Goal: Task Accomplishment & Management: Manage account settings

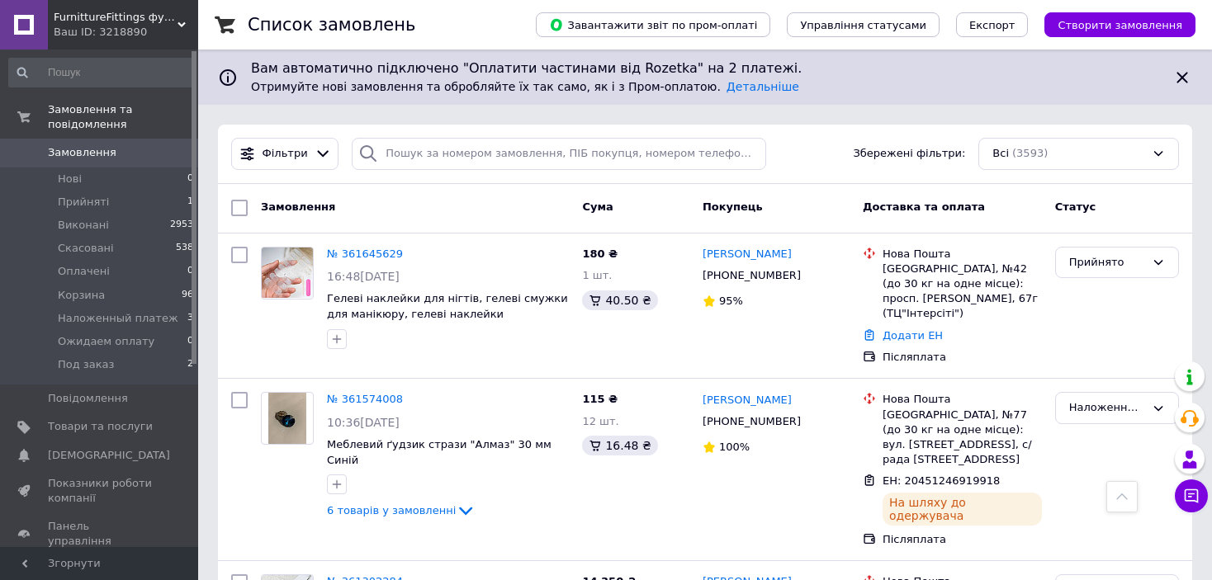
scroll to position [1100, 0]
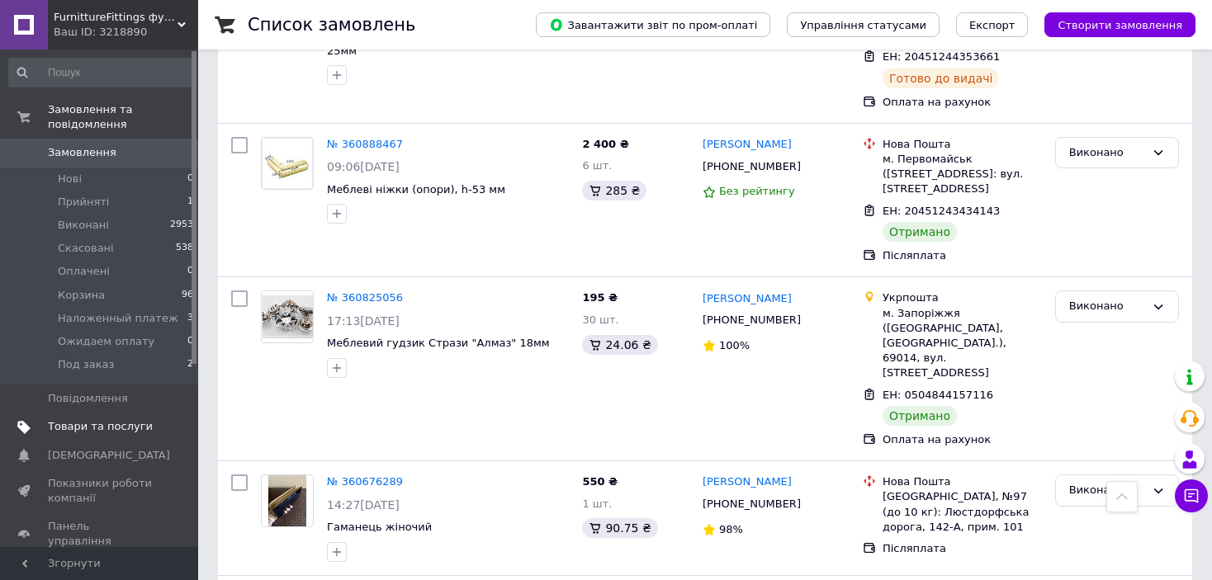
click at [107, 419] on span "Товари та послуги" at bounding box center [100, 426] width 105 height 15
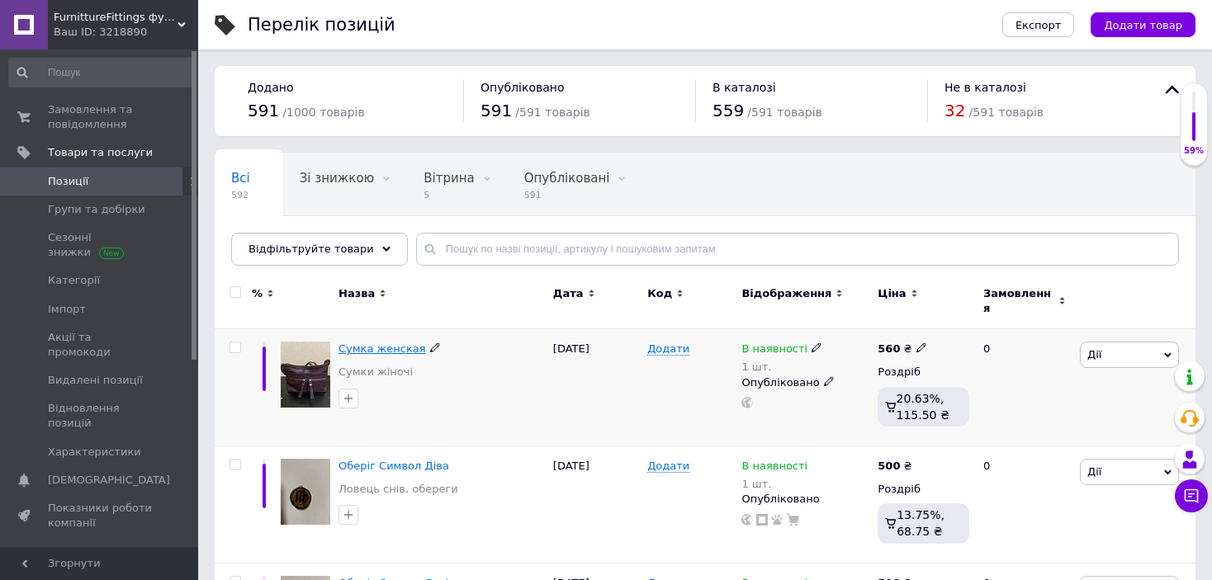
click at [362, 343] on span "Сумка женская" at bounding box center [383, 349] width 88 height 12
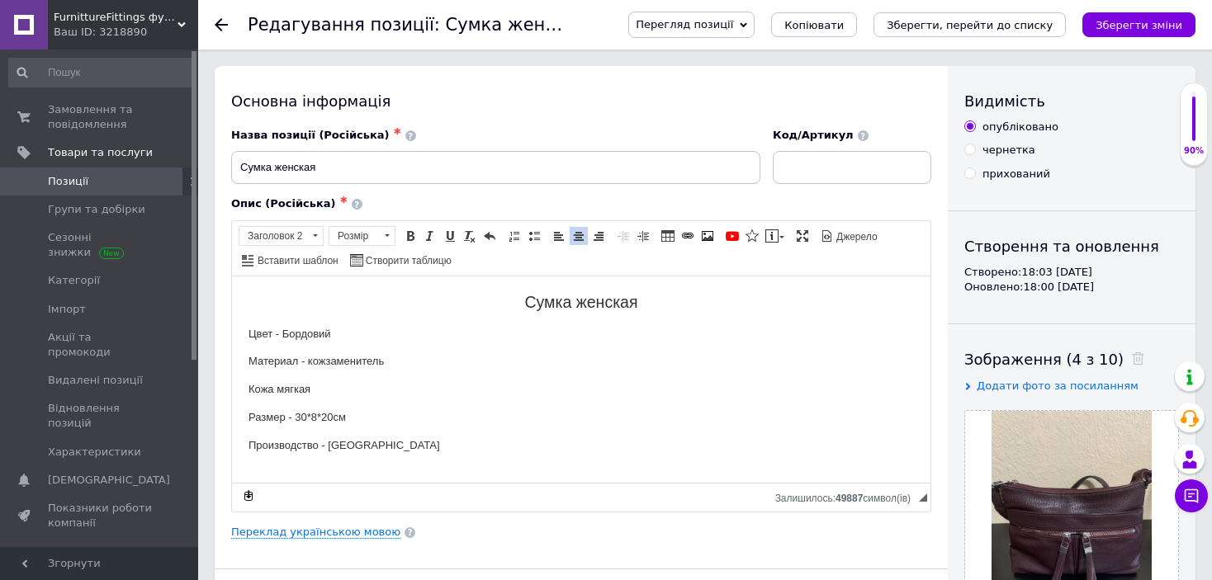
click at [324, 334] on p "Цвет - Бордовий" at bounding box center [582, 333] width 666 height 17
click at [530, 320] on body "Сумка женская Цвет - Бордовый Материал - кожзаменитель Кожа мягкая Размер - 30*…" at bounding box center [582, 373] width 666 height 162
click at [382, 162] on input "Сумка женская" at bounding box center [495, 167] width 529 height 33
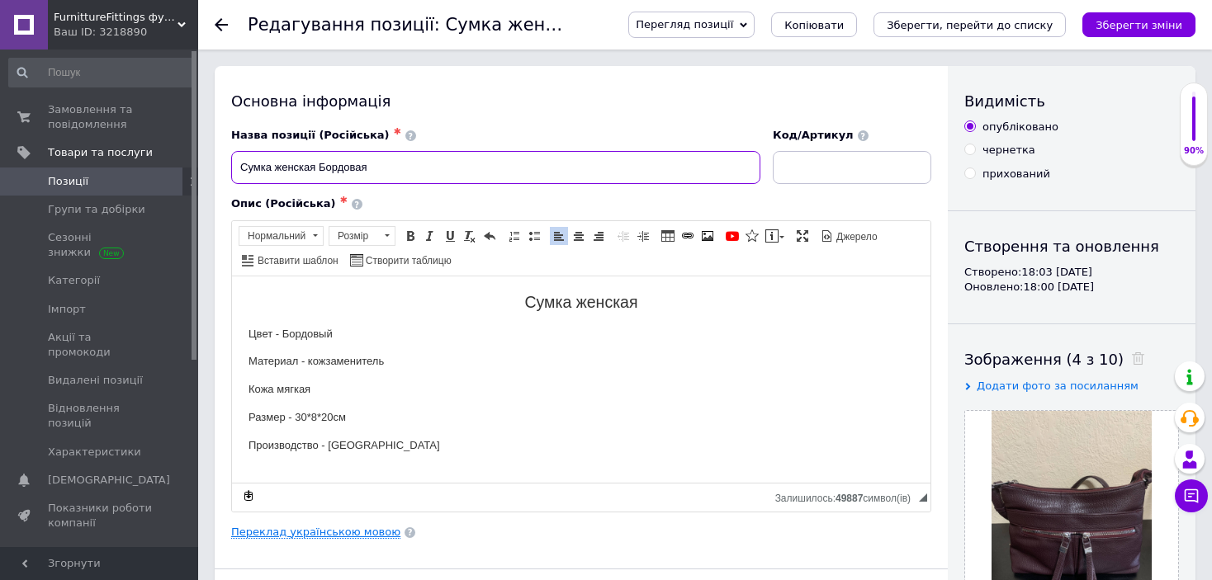
type input "Сумка женская Бордовая"
click at [368, 537] on link "Переклад українською мовою" at bounding box center [315, 532] width 169 height 13
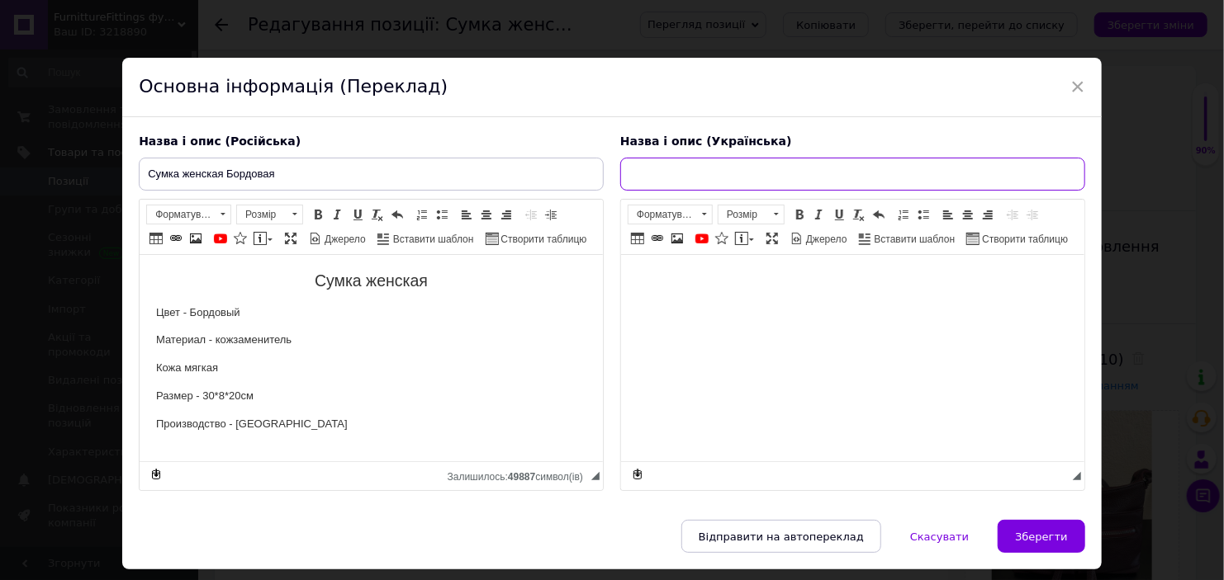
click at [667, 178] on input "text" at bounding box center [852, 174] width 465 height 33
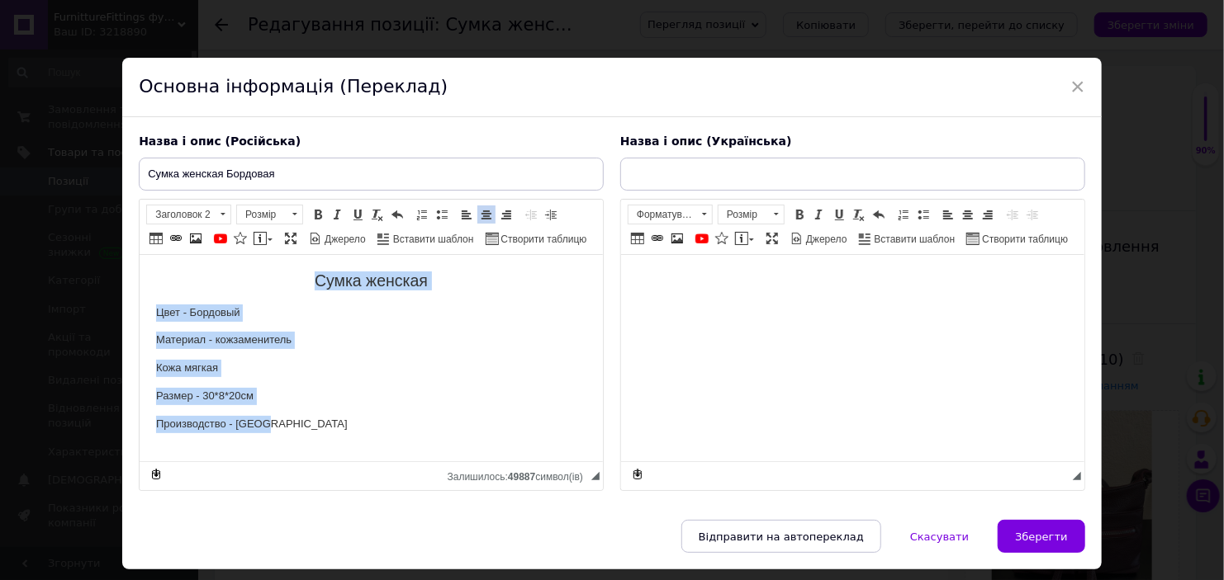
drag, startPoint x: 306, startPoint y: 277, endPoint x: 351, endPoint y: 450, distance: 178.2
click at [351, 450] on html "Сумка женская Цвет - Бордовый Материал - кожзаменитель Кожа мягкая Размер - 30*…" at bounding box center [371, 352] width 463 height 195
copy body "Сумка женская Цвет - Бордовый Материал - кожзаменитель Кожа мягкая Размер - 30*…"
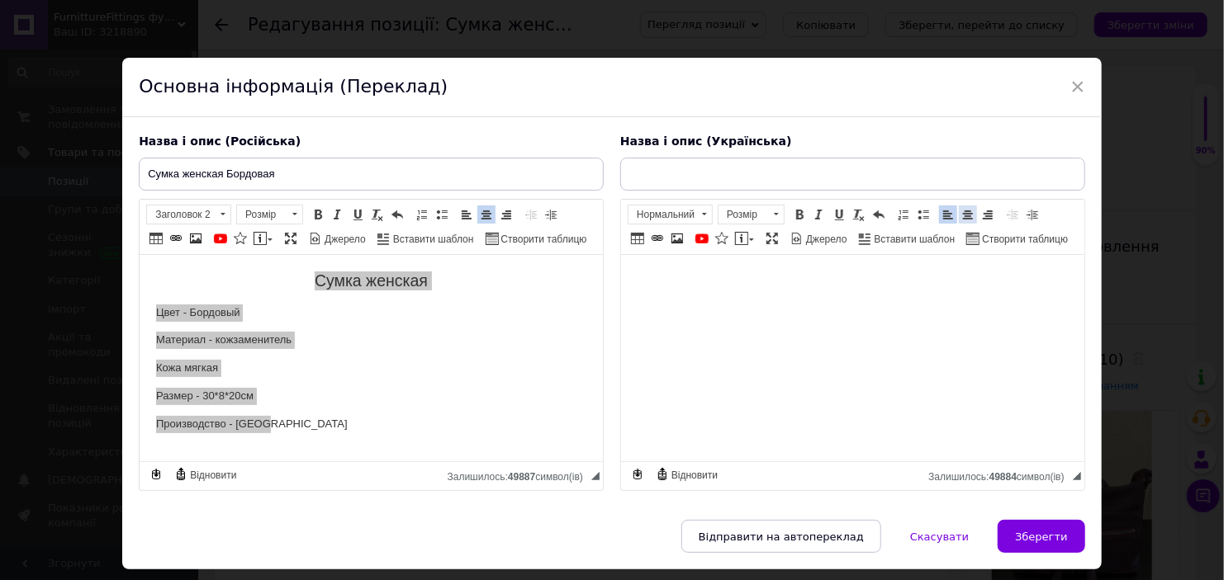
click at [961, 215] on span at bounding box center [967, 214] width 13 height 13
click at [696, 206] on span at bounding box center [704, 215] width 16 height 18
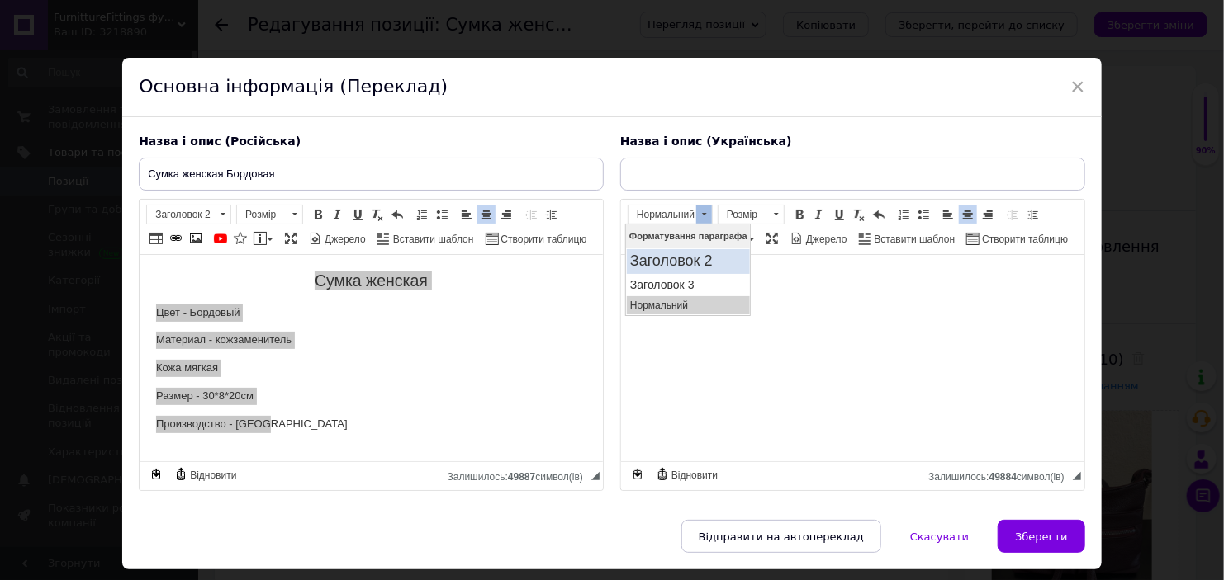
click at [683, 262] on h2 "Заголовок 2" at bounding box center [687, 261] width 116 height 18
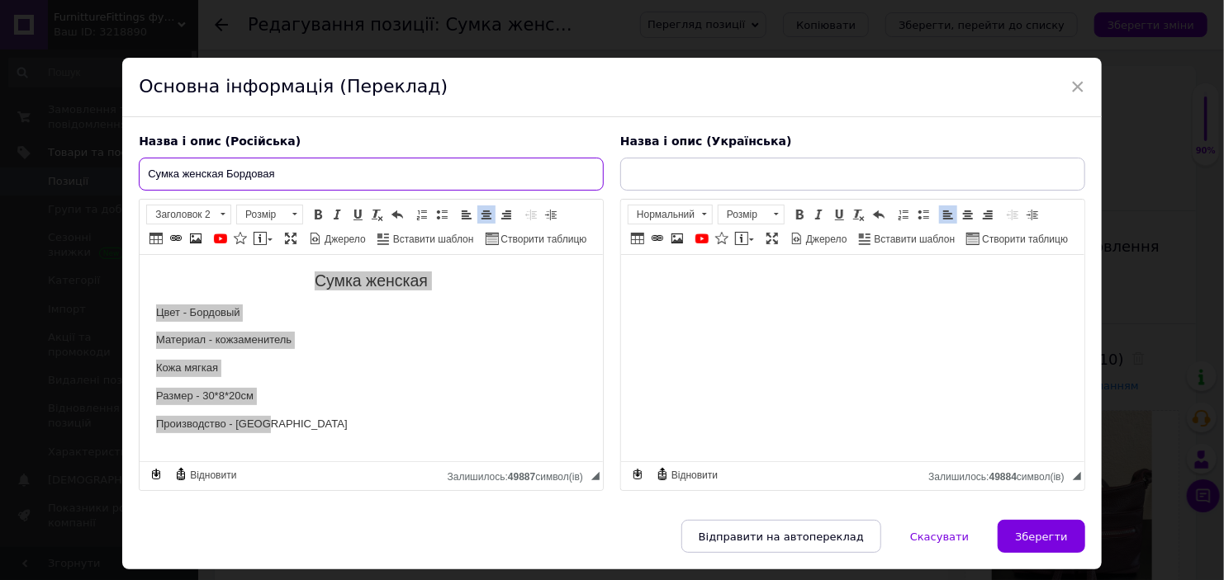
drag, startPoint x: 145, startPoint y: 175, endPoint x: 287, endPoint y: 171, distance: 141.3
click at [287, 171] on input "Сумка женская Бордовая" at bounding box center [371, 174] width 465 height 33
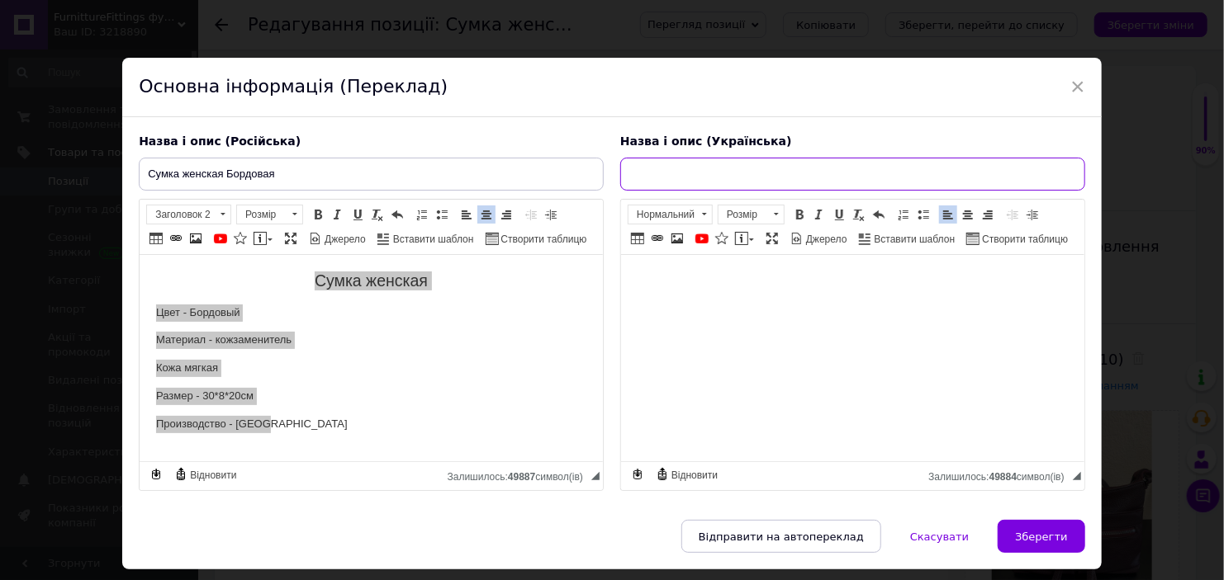
click at [646, 167] on input "text" at bounding box center [852, 174] width 465 height 33
paste input "Сумка жіноча Бордова"
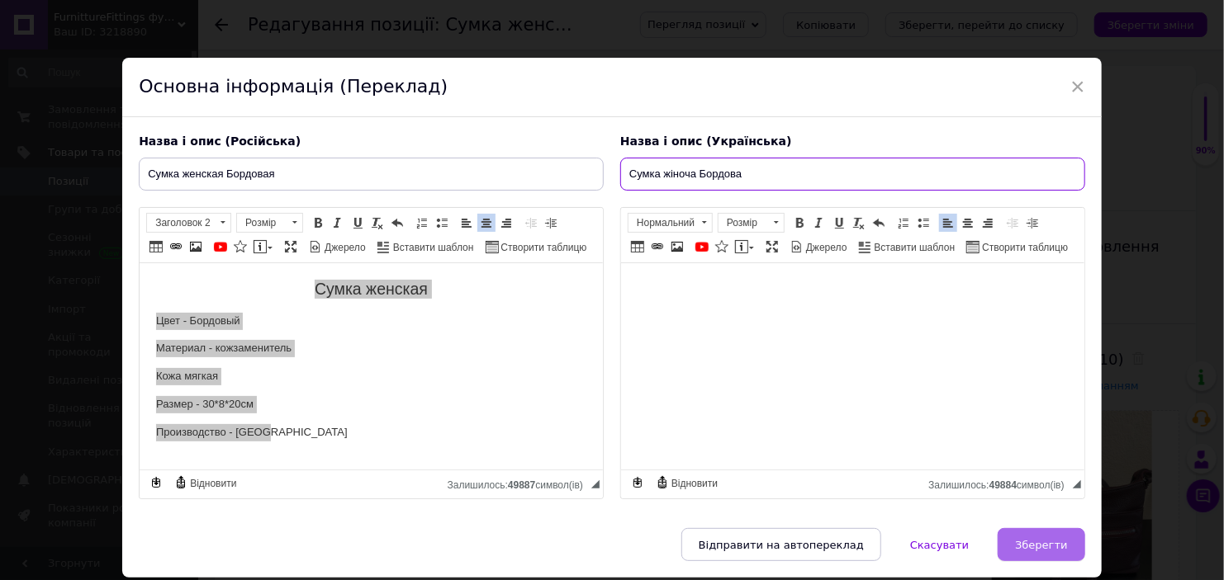
type input "Сумка жіноча Бордова"
click at [1050, 547] on span "Зберегти" at bounding box center [1041, 545] width 52 height 12
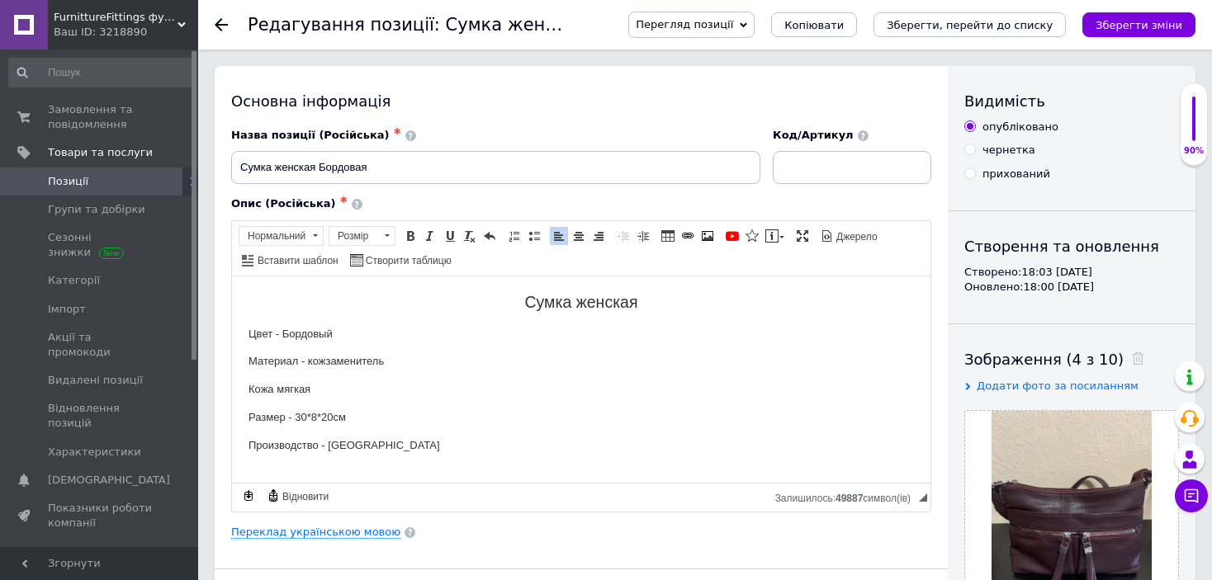
click at [855, 542] on div "Основна інформація Назва позиції (Російська) ✱ Сумка женская Бордовая Код/Артик…" at bounding box center [581, 527] width 733 height 922
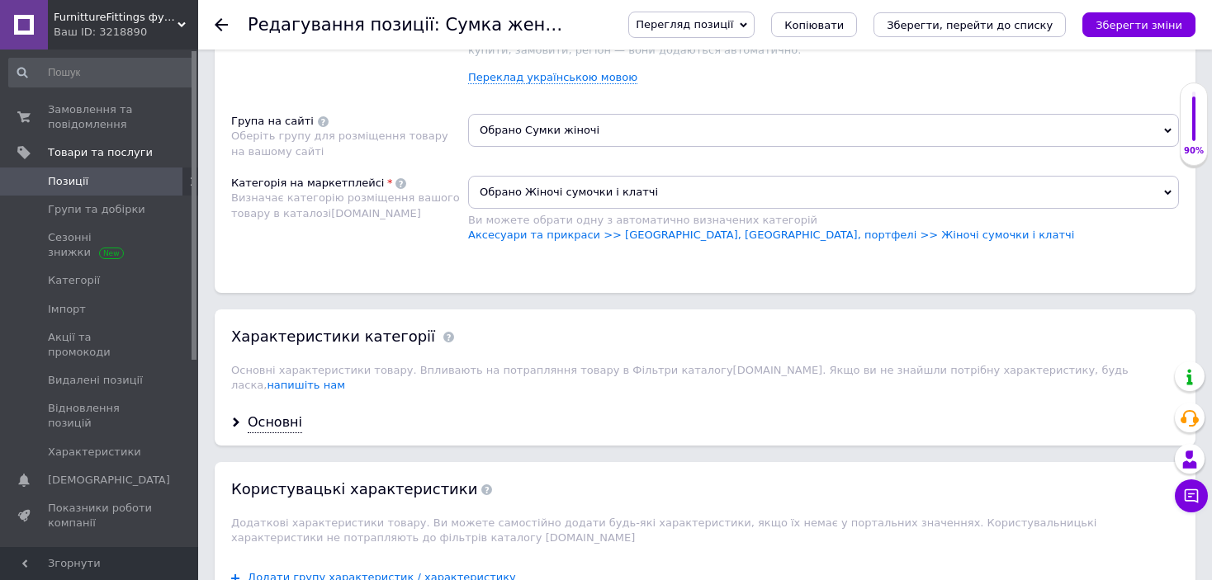
scroll to position [1156, 0]
click at [265, 412] on div "Основні" at bounding box center [275, 421] width 54 height 19
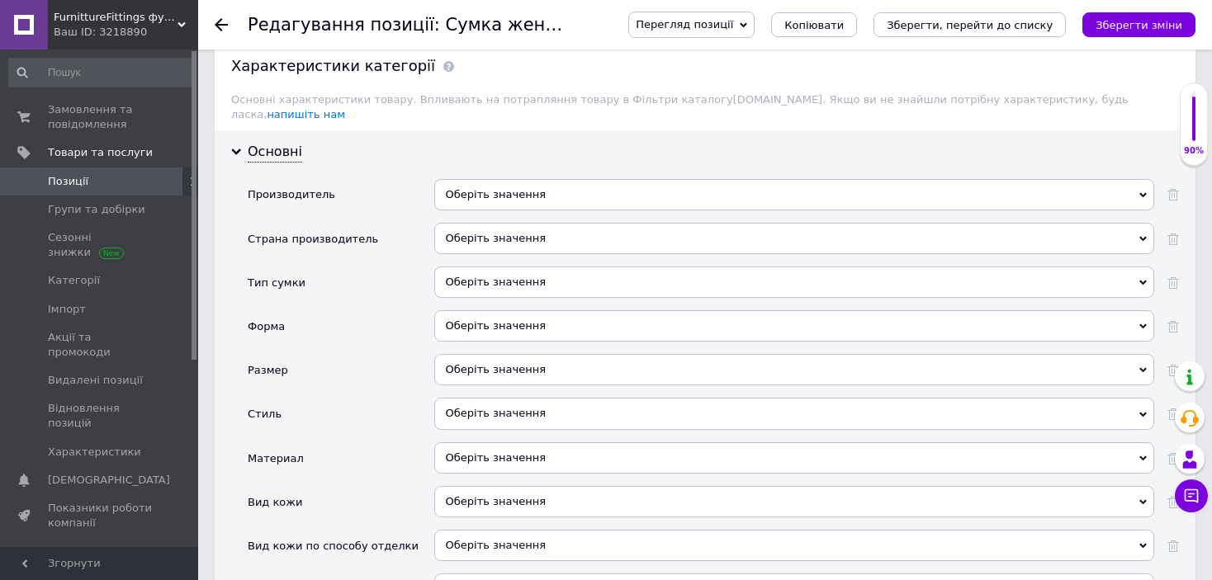
scroll to position [1453, 0]
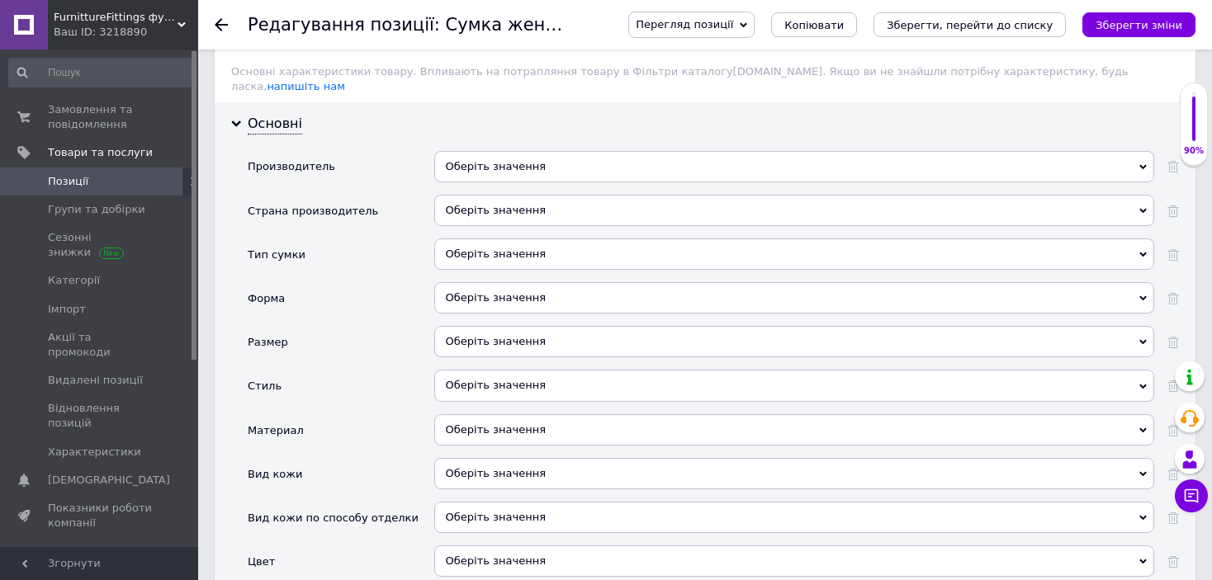
click at [547, 195] on div "Оберіть значення" at bounding box center [794, 210] width 720 height 31
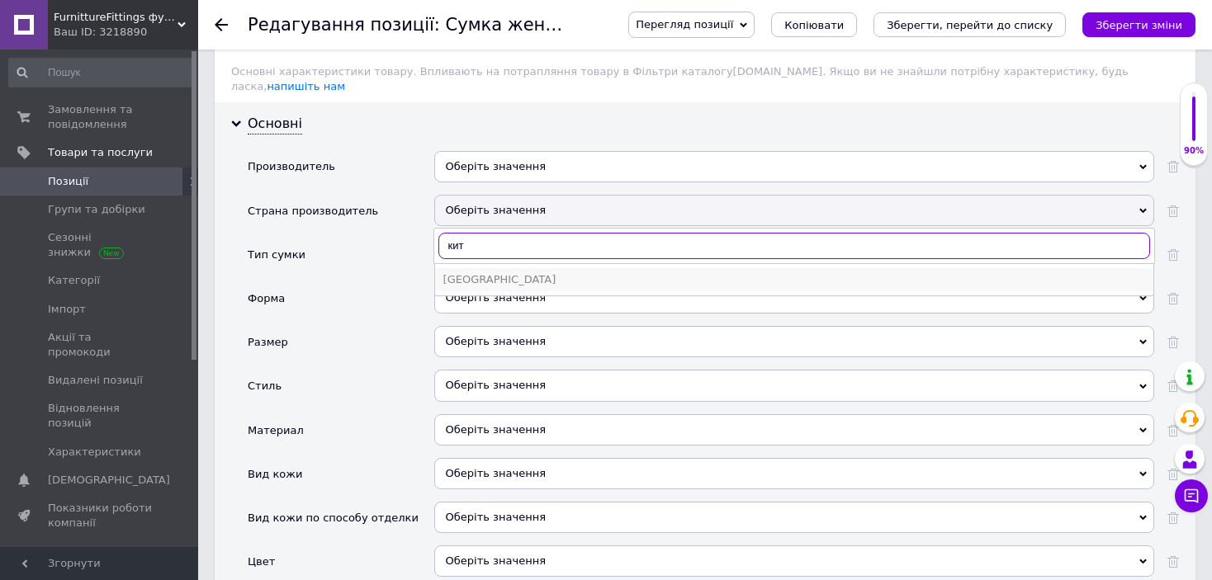
type input "кит"
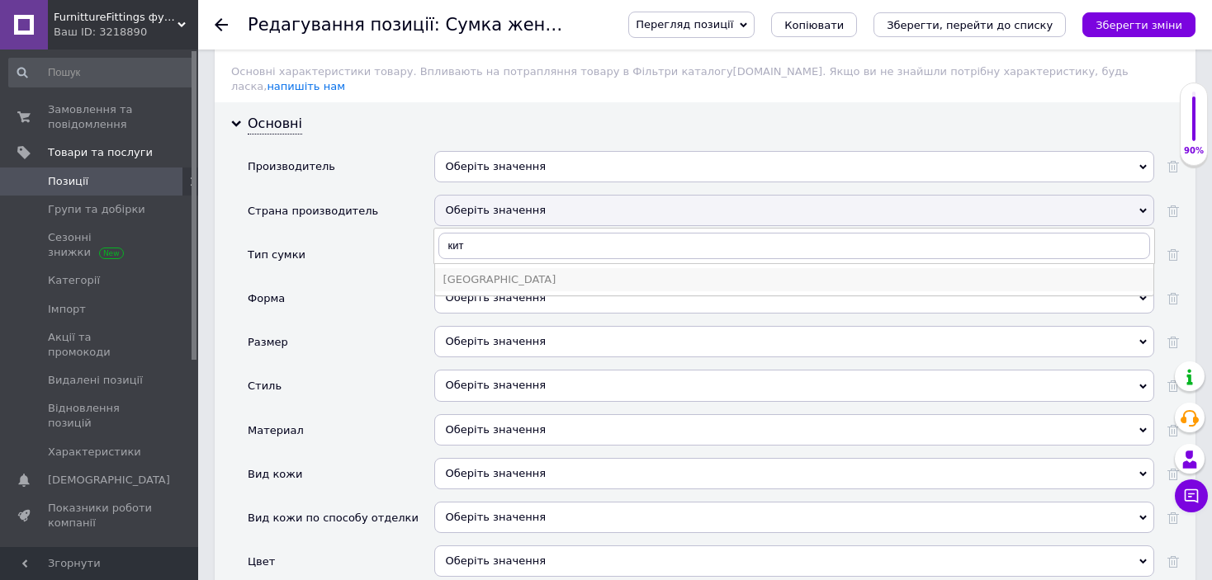
click at [481, 272] on div "[GEOGRAPHIC_DATA]" at bounding box center [794, 279] width 702 height 15
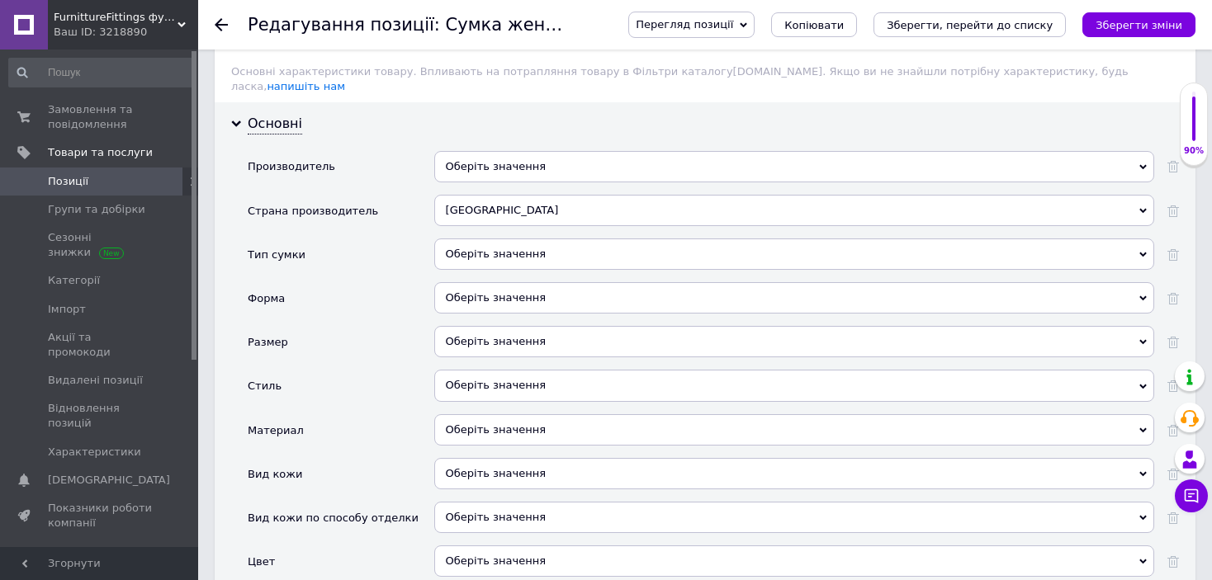
click at [478, 243] on div "Оберіть значення" at bounding box center [794, 254] width 720 height 31
click at [405, 415] on div "Материал" at bounding box center [341, 437] width 187 height 44
click at [500, 285] on div "Оберіть значення" at bounding box center [794, 297] width 720 height 31
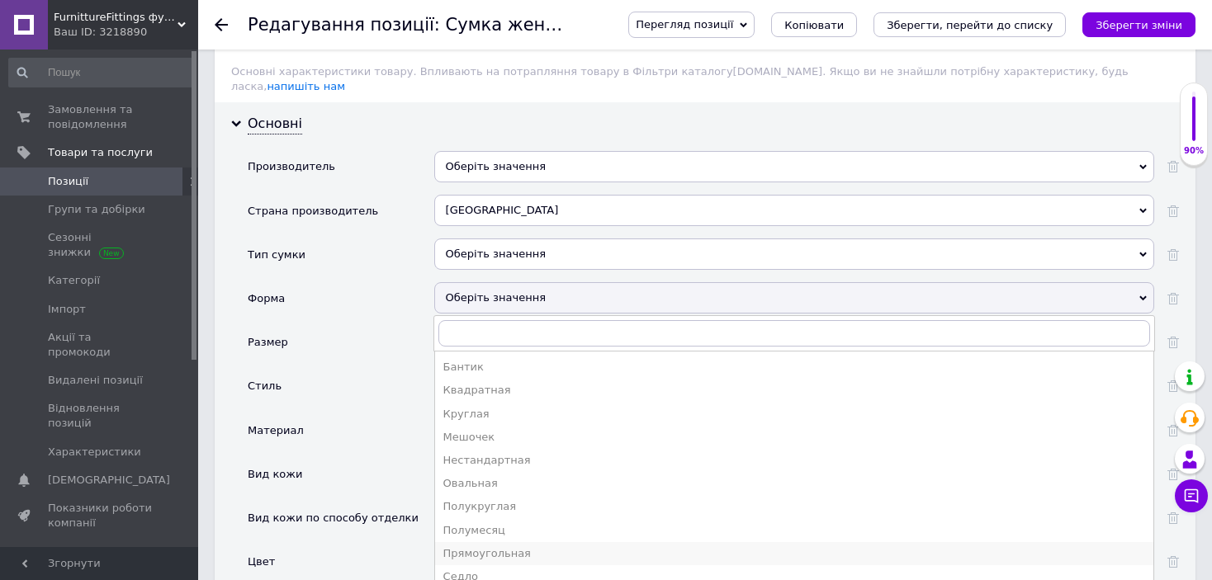
click at [496, 547] on div "Прямоугольная" at bounding box center [794, 554] width 702 height 15
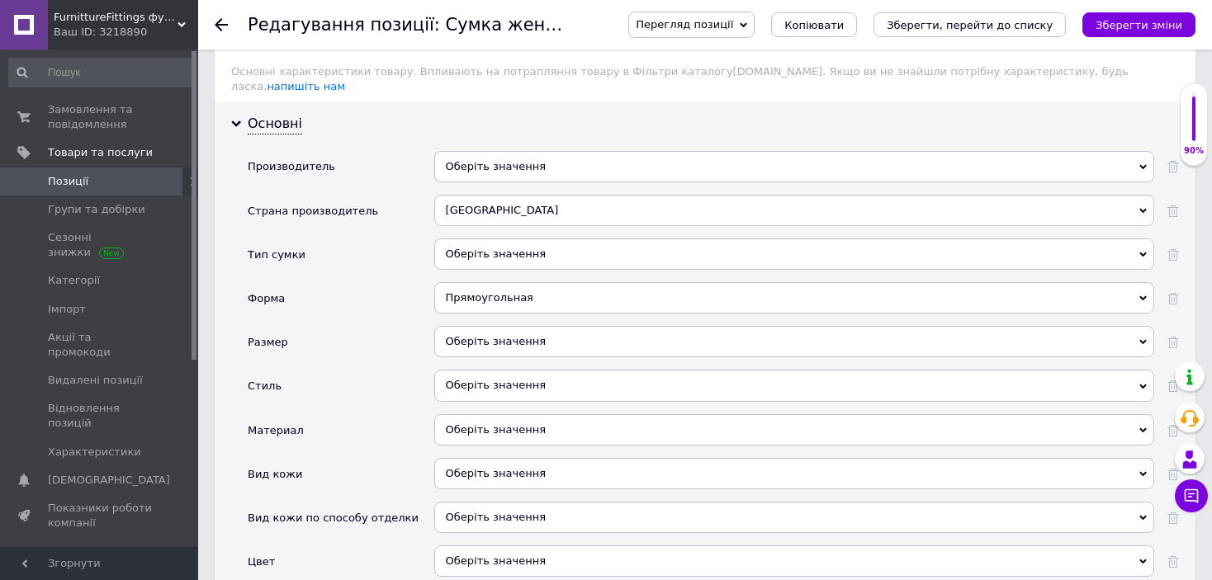
click at [505, 326] on div "Оберіть значення" at bounding box center [794, 341] width 720 height 31
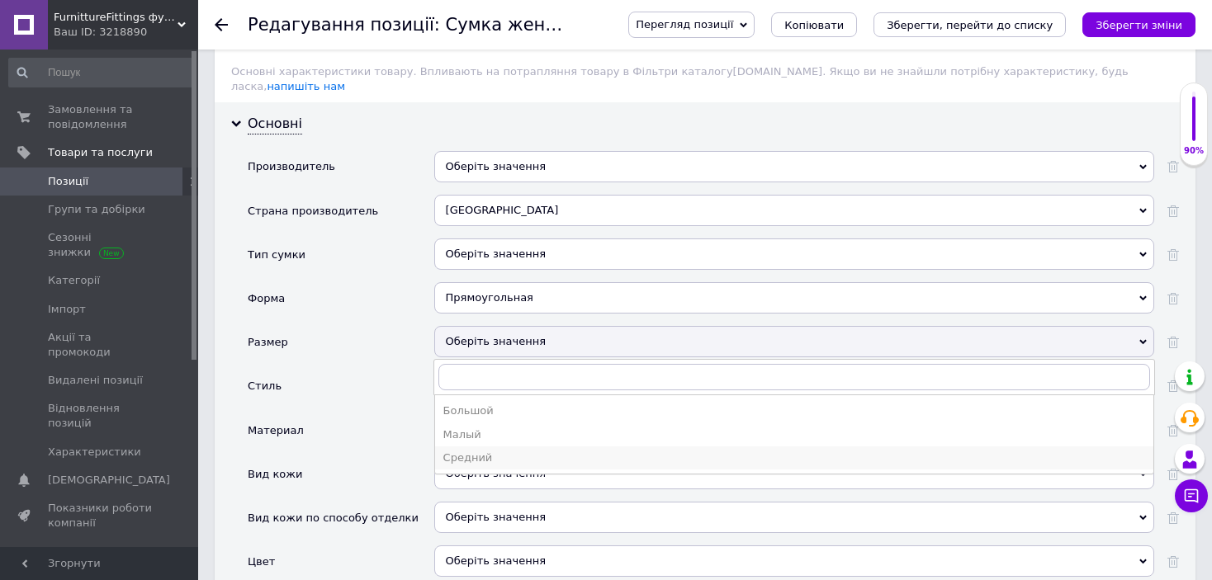
click at [468, 451] on div "Средний" at bounding box center [794, 458] width 702 height 15
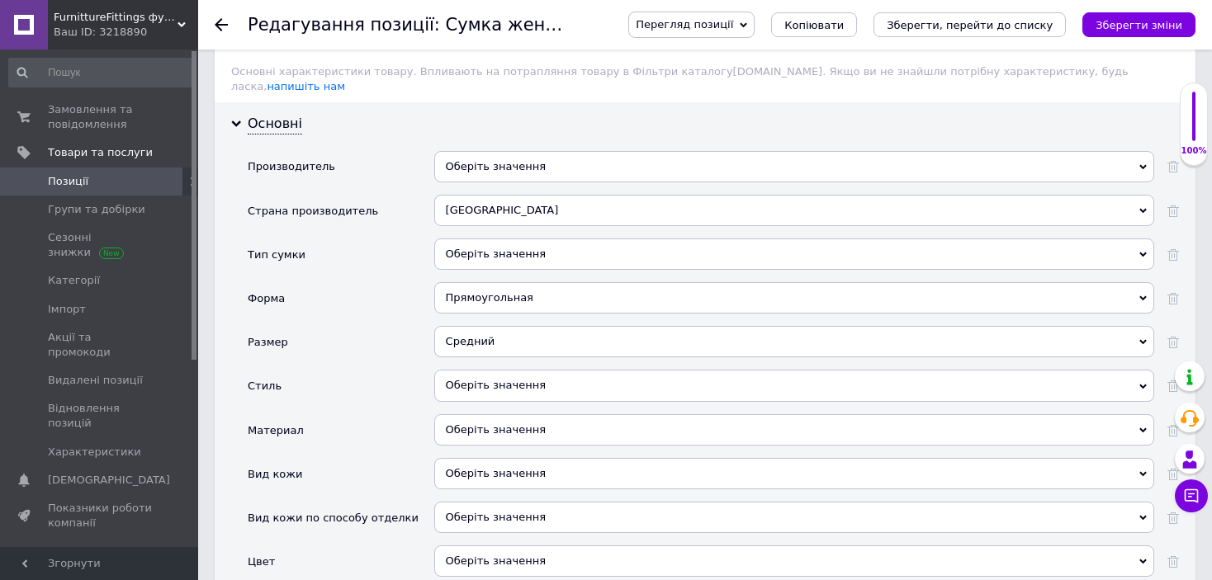
click at [484, 370] on div "Оберіть значення" at bounding box center [794, 385] width 720 height 31
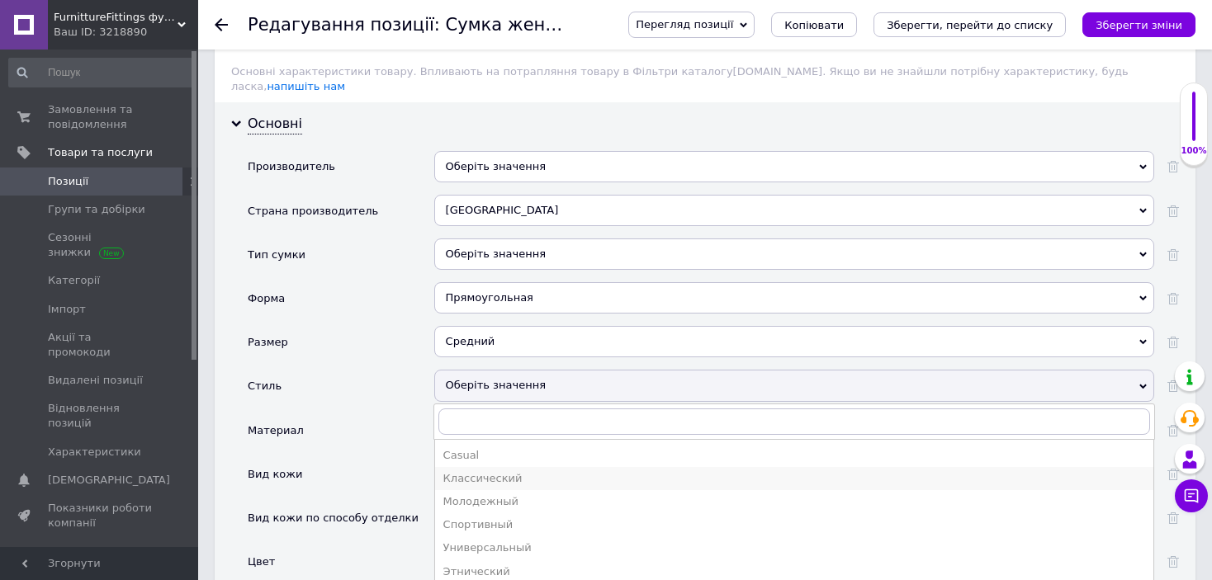
click at [465, 471] on div "Классический" at bounding box center [794, 478] width 702 height 15
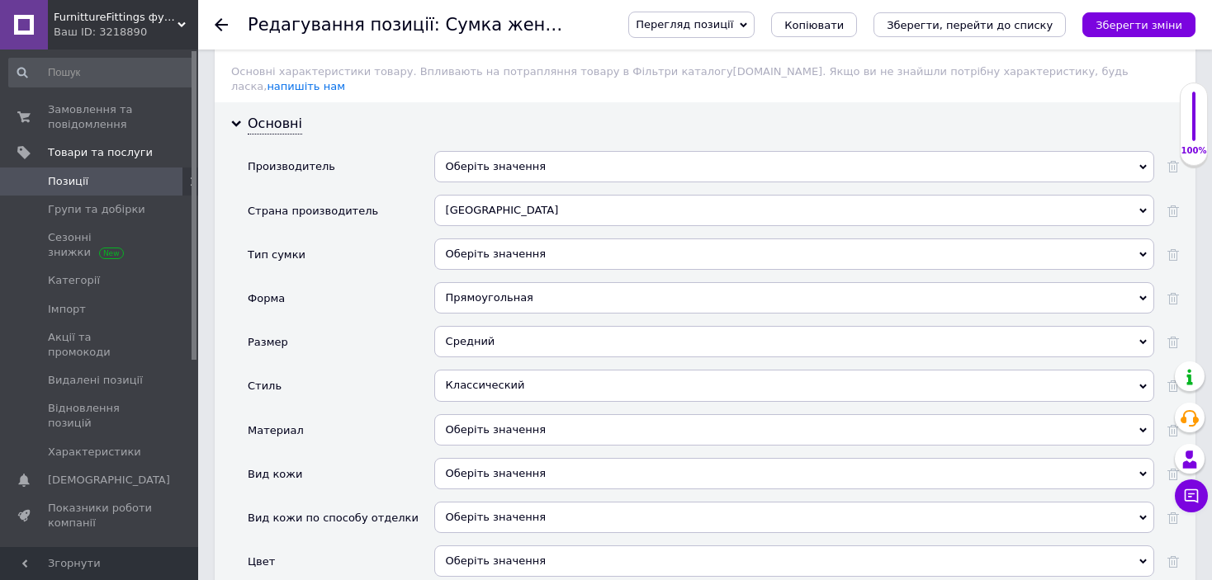
click at [500, 415] on div "Оберіть значення" at bounding box center [794, 430] width 720 height 31
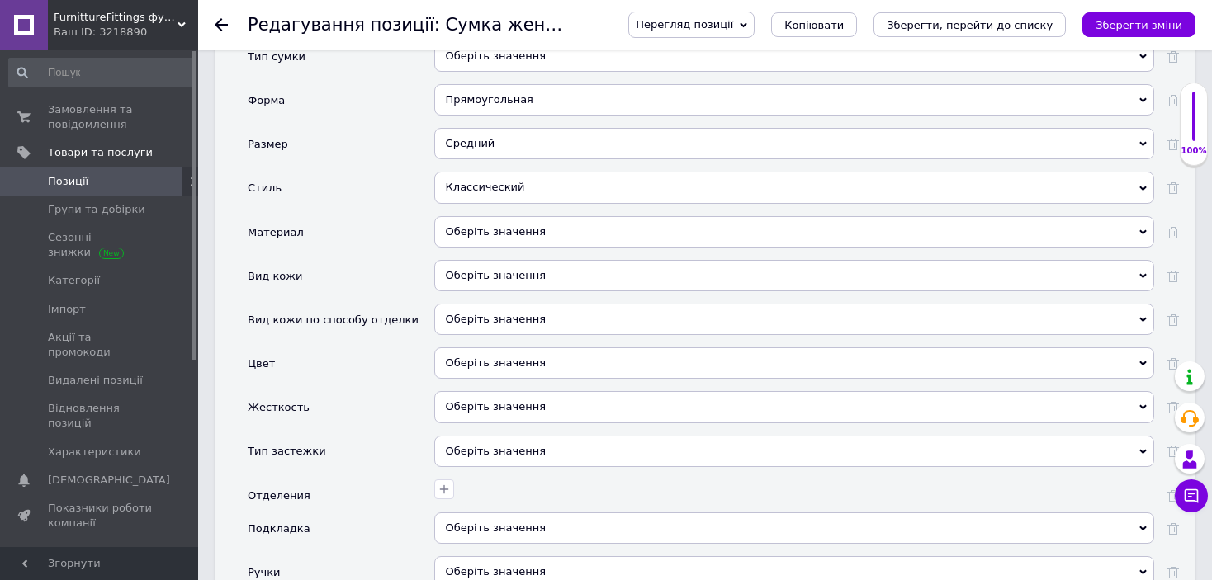
scroll to position [1728, 0]
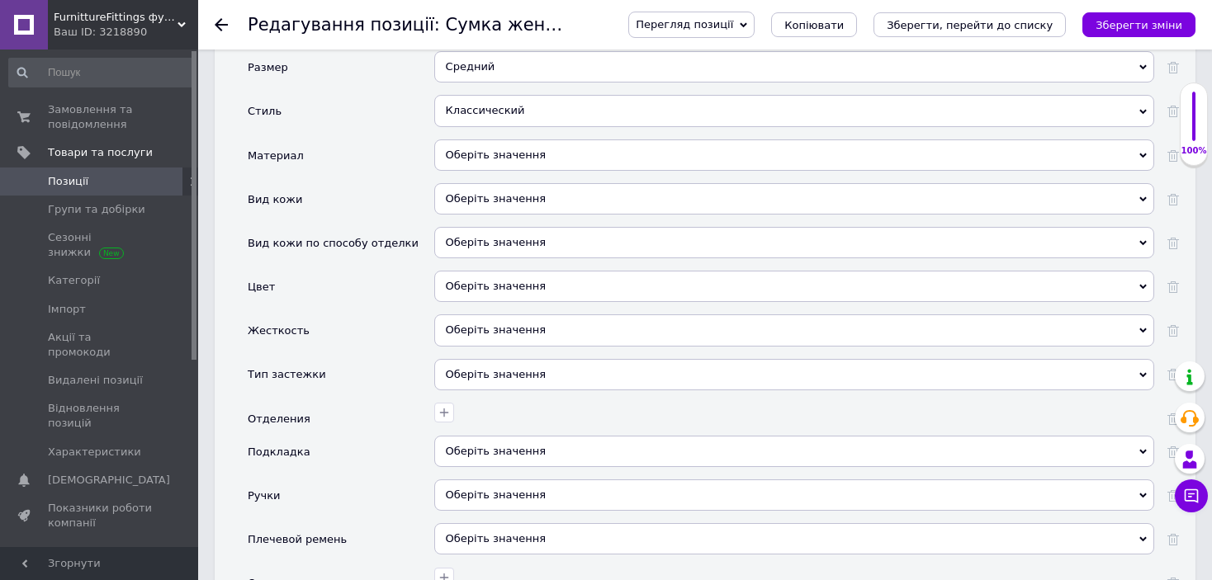
click at [557, 140] on div "Оберіть значення" at bounding box center [794, 155] width 720 height 31
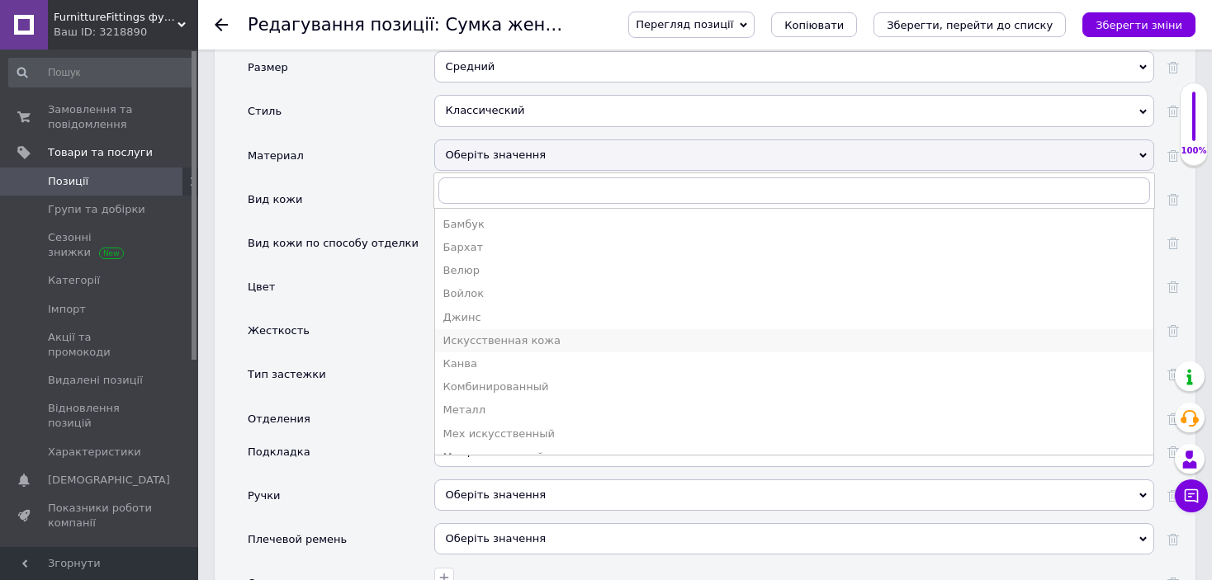
click at [486, 334] on div "Искусственная кожа" at bounding box center [794, 341] width 702 height 15
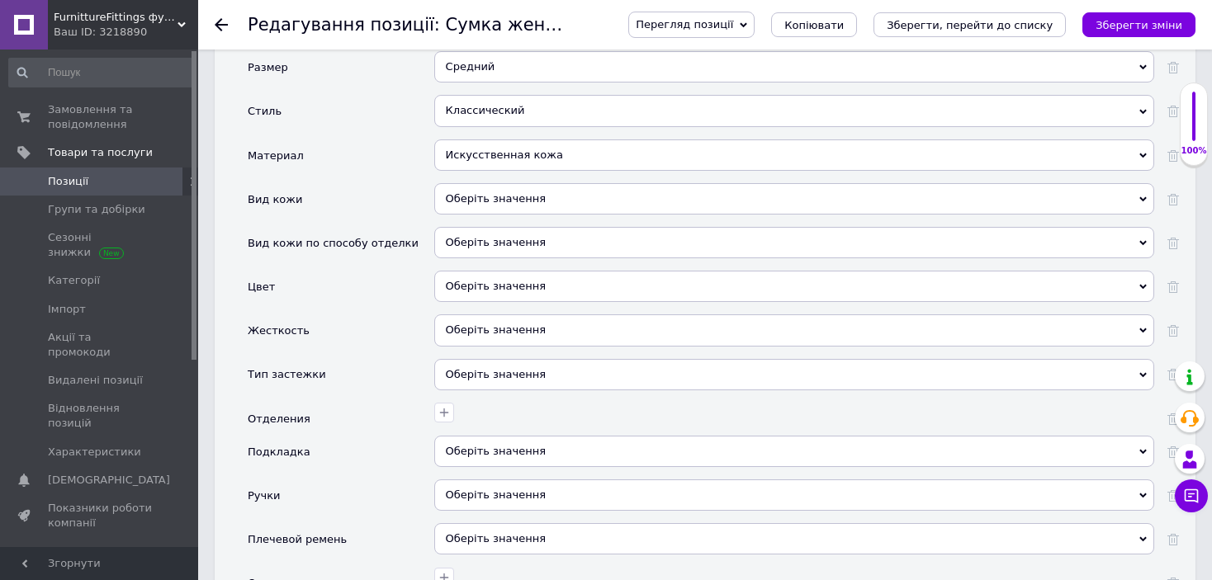
click at [486, 271] on div "Оберіть значення" at bounding box center [794, 286] width 720 height 31
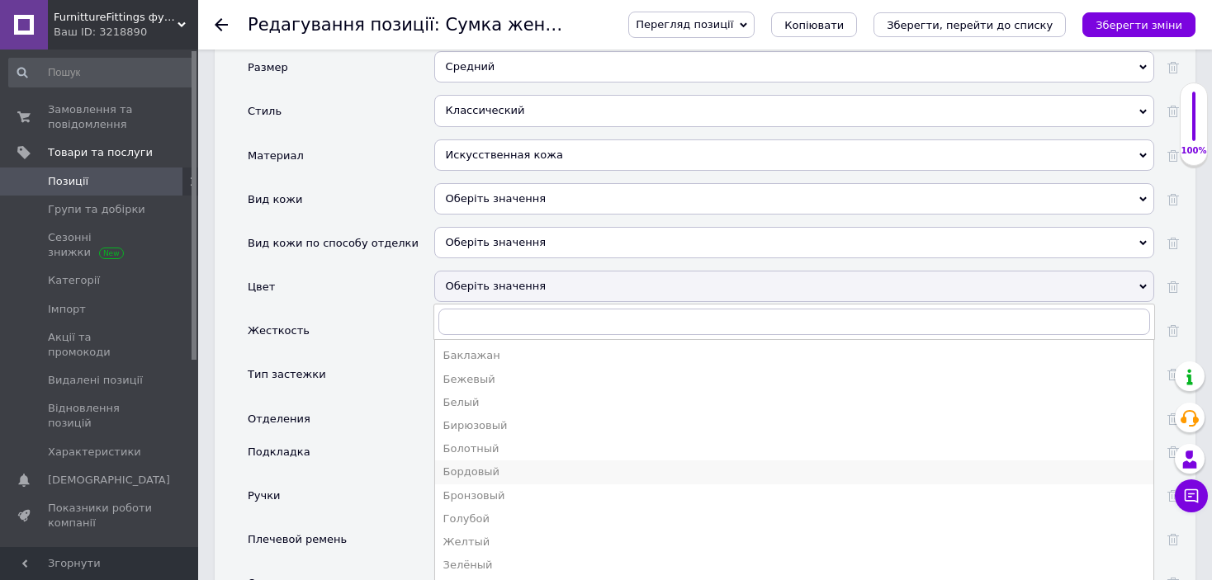
click at [482, 465] on div "Бордовый" at bounding box center [794, 472] width 702 height 15
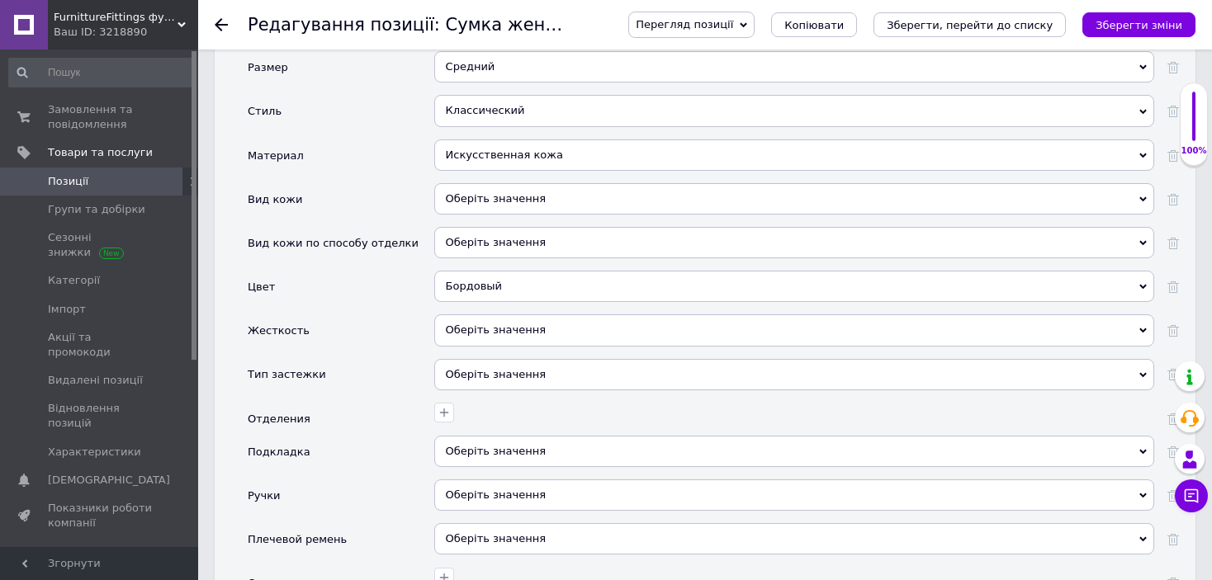
click at [481, 315] on div "Оберіть значення" at bounding box center [794, 330] width 720 height 31
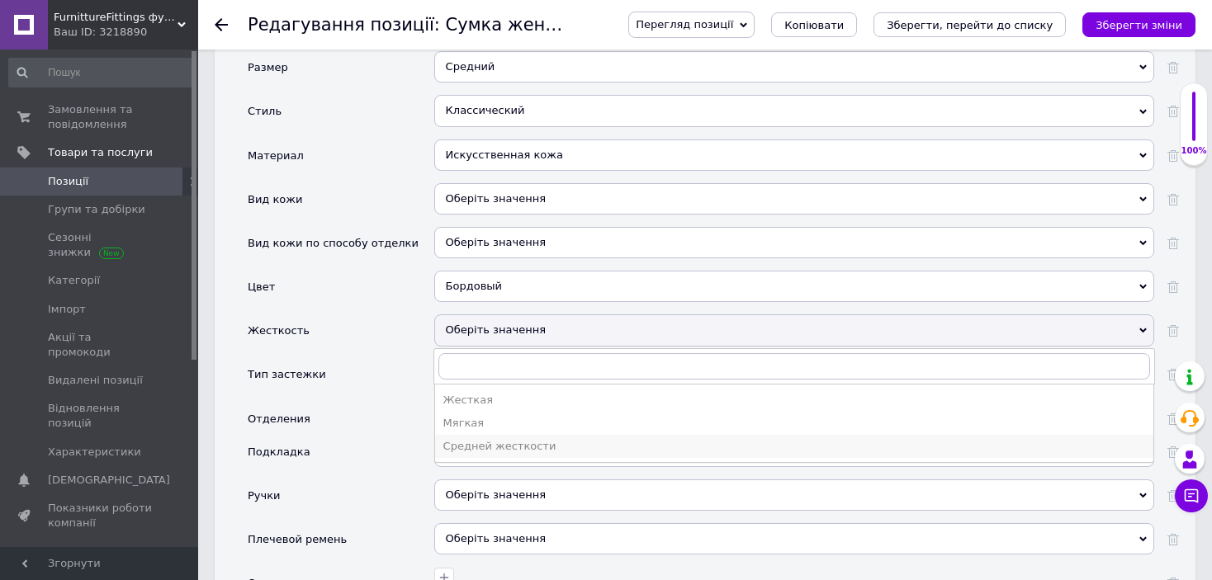
click at [481, 439] on div "Средней жесткости" at bounding box center [794, 446] width 702 height 15
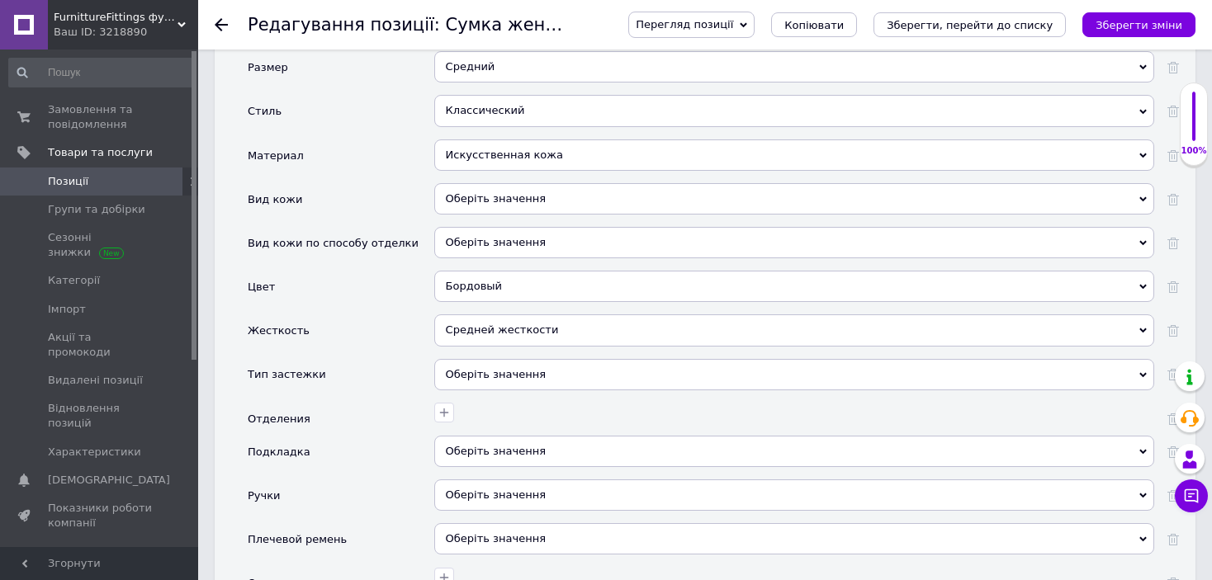
click at [513, 359] on div "Оберіть значення" at bounding box center [794, 374] width 720 height 31
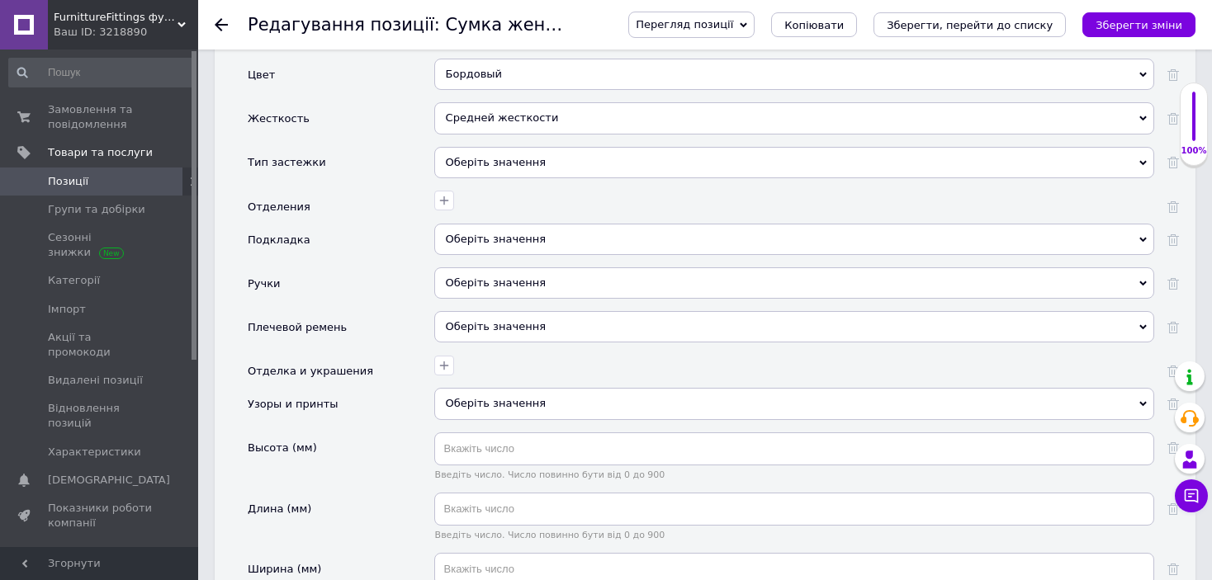
scroll to position [1959, 0]
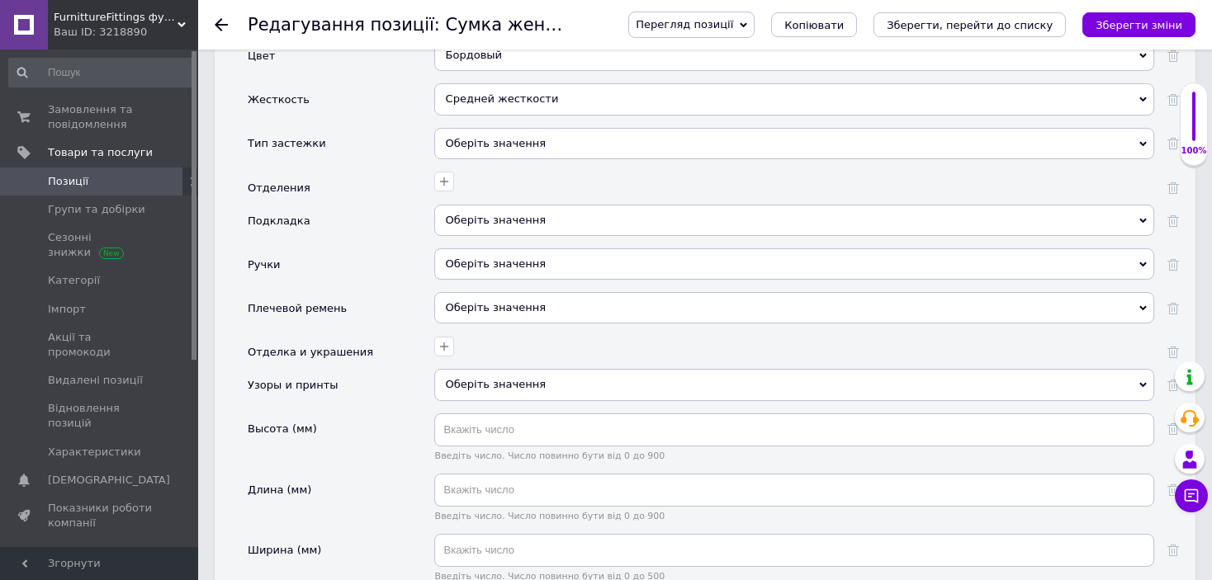
click at [581, 128] on div "Оберіть значення" at bounding box center [794, 143] width 720 height 31
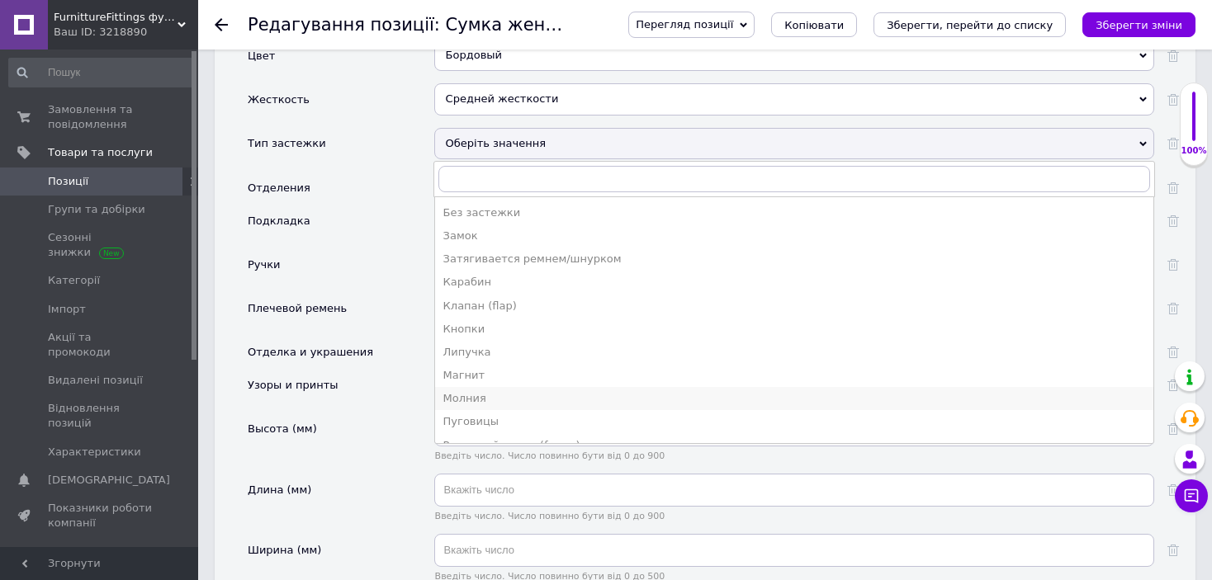
click at [455, 391] on div "Молния" at bounding box center [794, 398] width 702 height 15
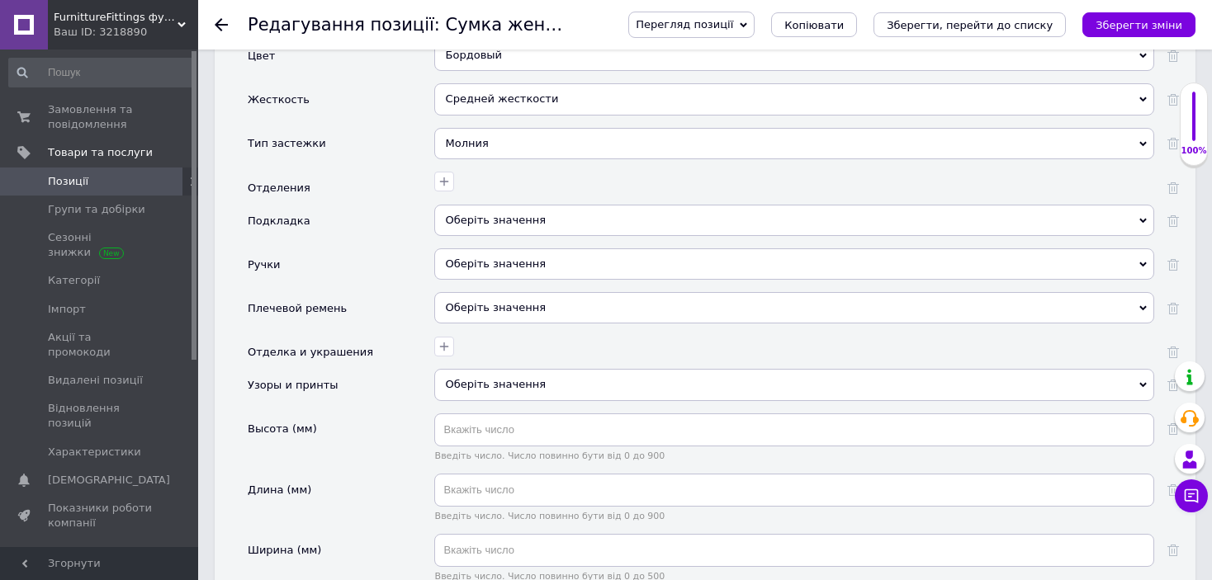
click at [476, 205] on span "Оберіть значення" at bounding box center [794, 220] width 720 height 31
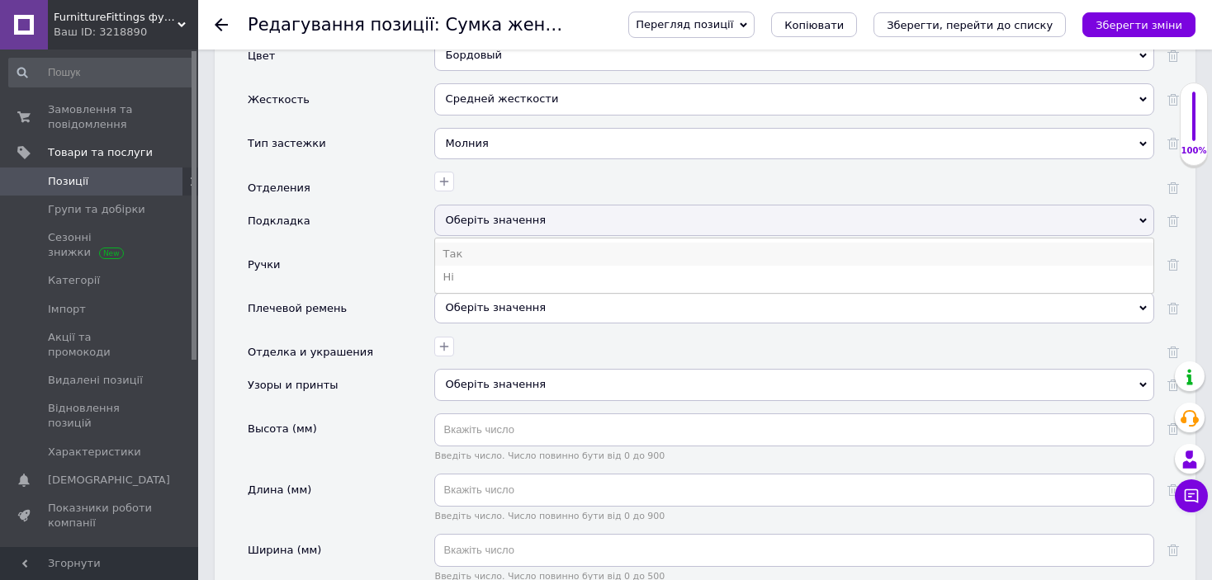
click at [470, 243] on li "Так" at bounding box center [794, 254] width 718 height 23
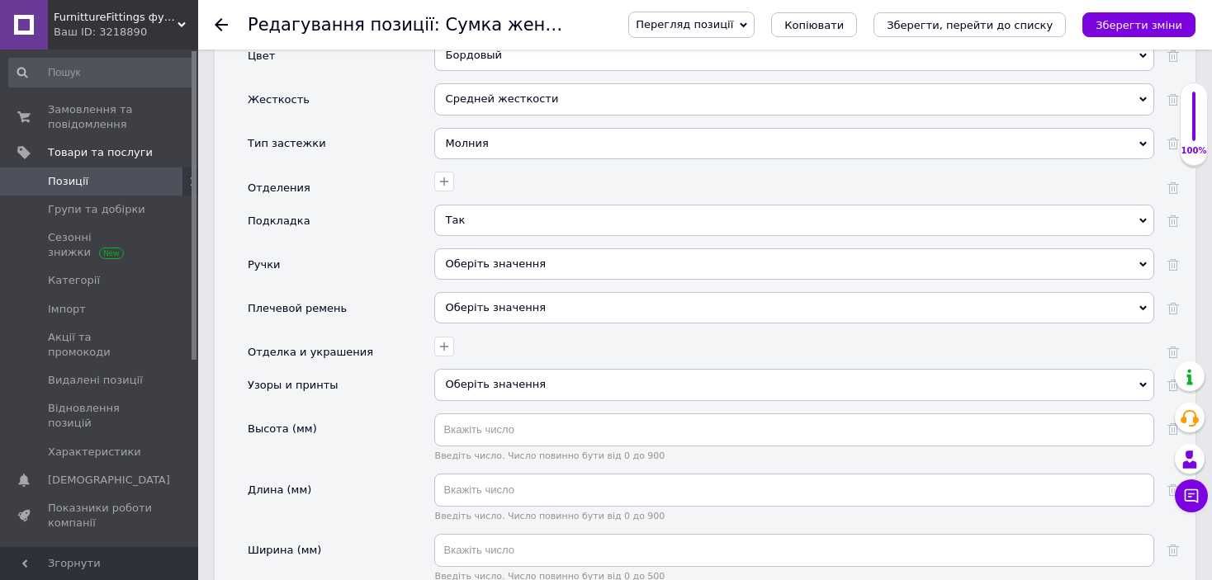
click at [470, 249] on div "Оберіть значення" at bounding box center [794, 264] width 720 height 31
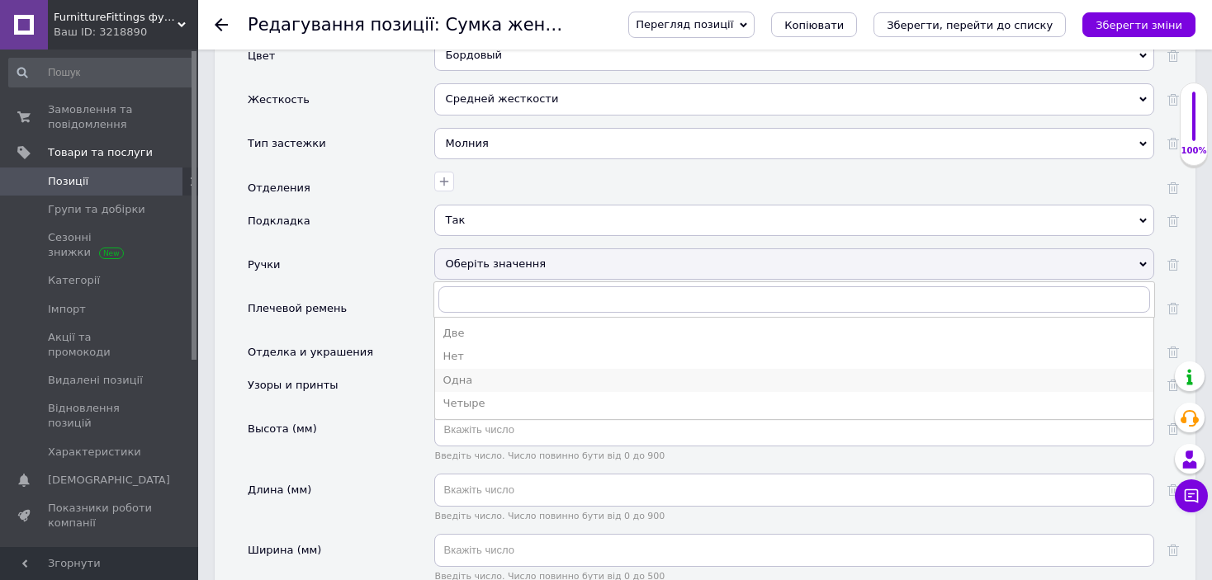
click at [471, 373] on div "Одна" at bounding box center [794, 380] width 702 height 15
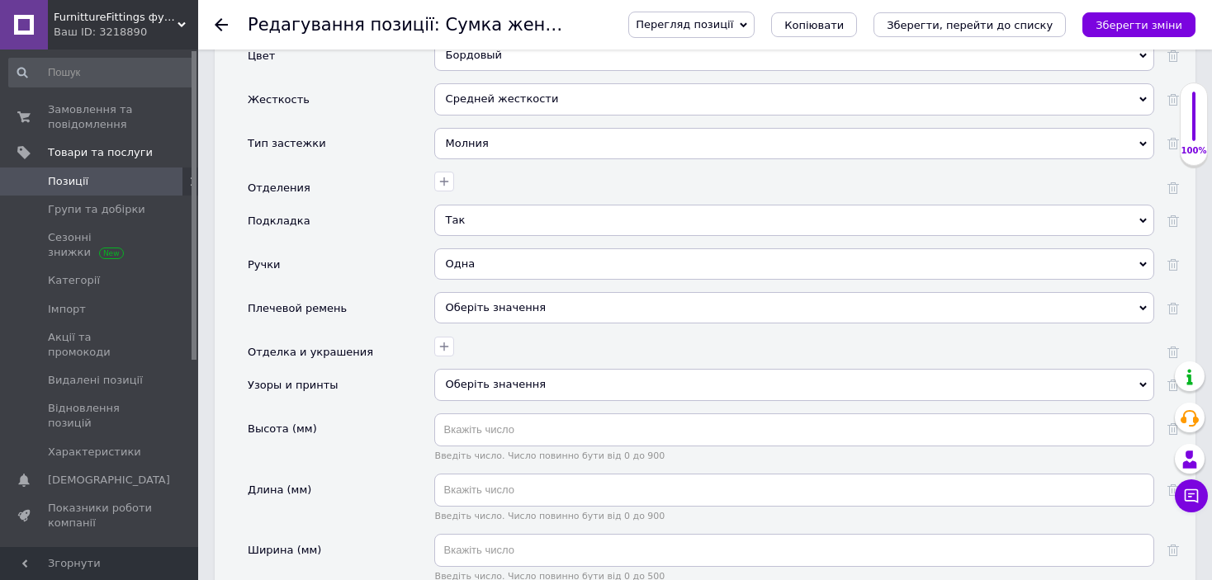
click at [488, 301] on span "Оберіть значення" at bounding box center [496, 307] width 100 height 12
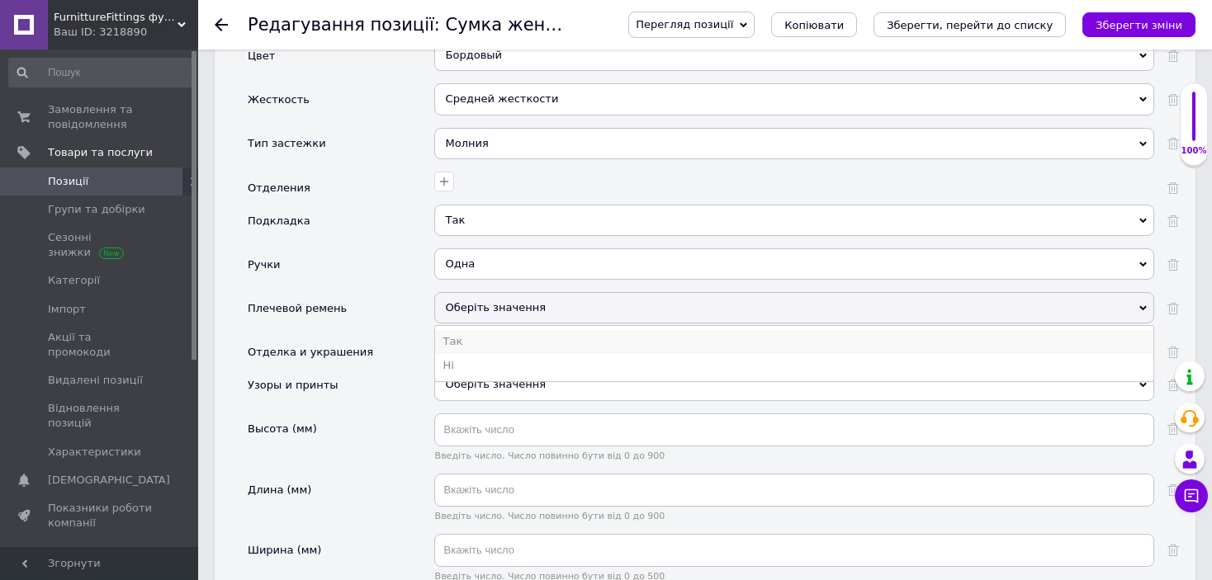
click at [457, 330] on li "Так" at bounding box center [794, 341] width 718 height 23
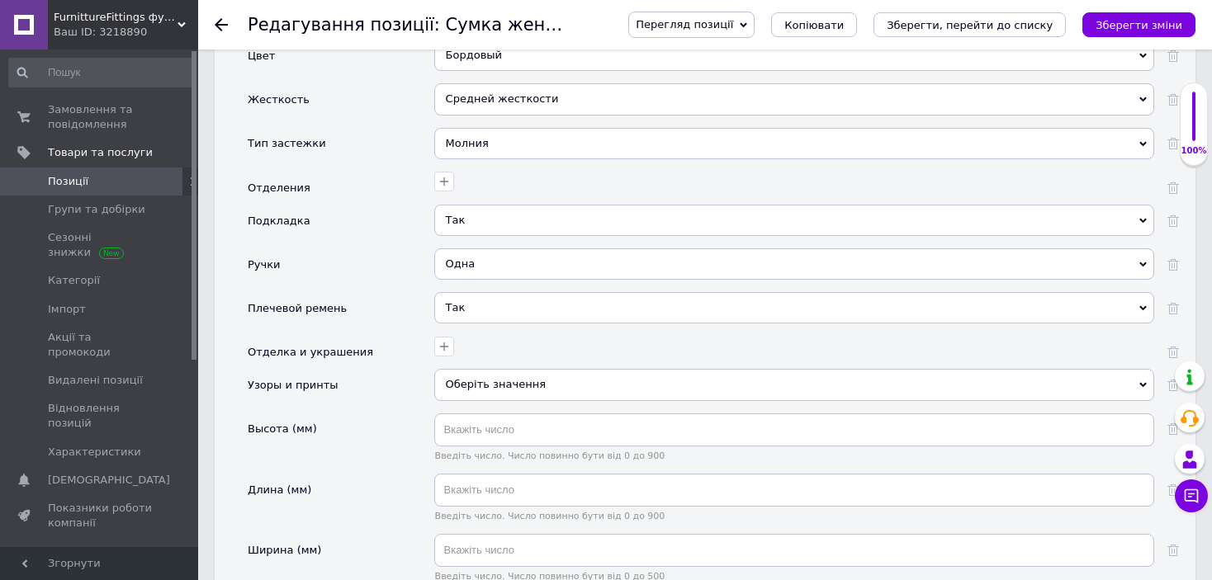
click at [498, 369] on div "Оберіть значення" at bounding box center [794, 384] width 720 height 31
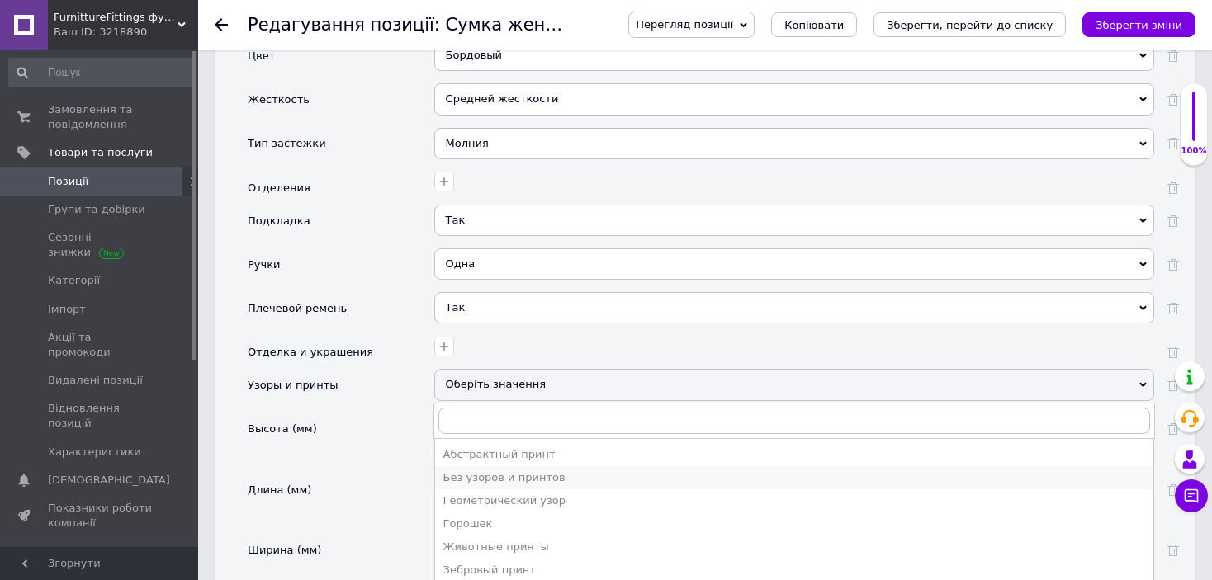
click at [495, 471] on div "Без узоров и принтов" at bounding box center [794, 478] width 702 height 15
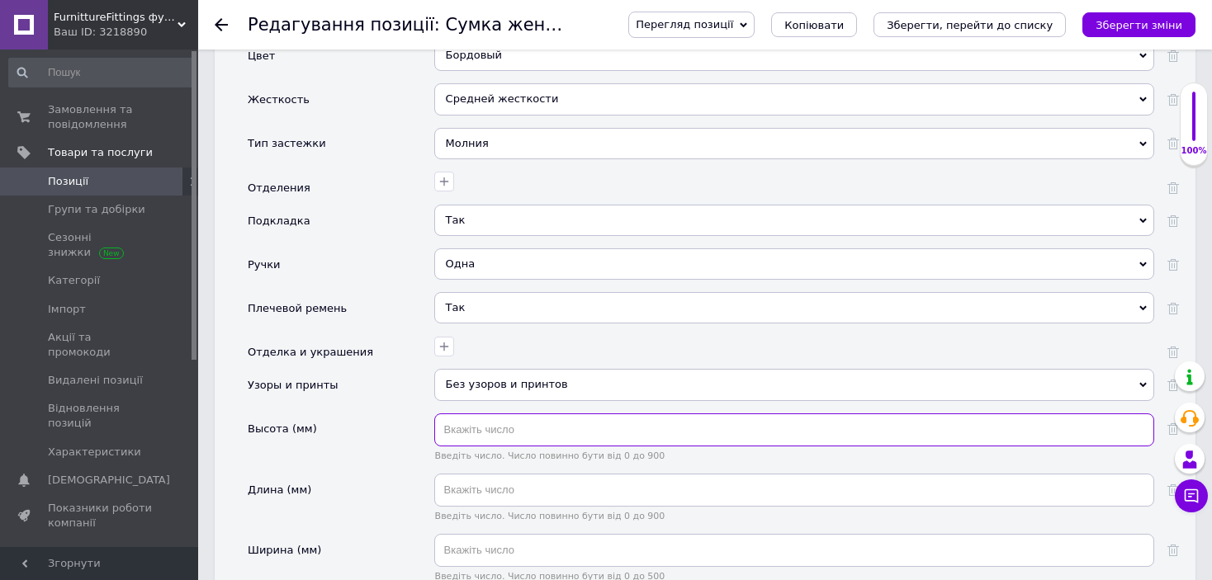
click at [645, 414] on input "text" at bounding box center [794, 430] width 720 height 33
type input "20"
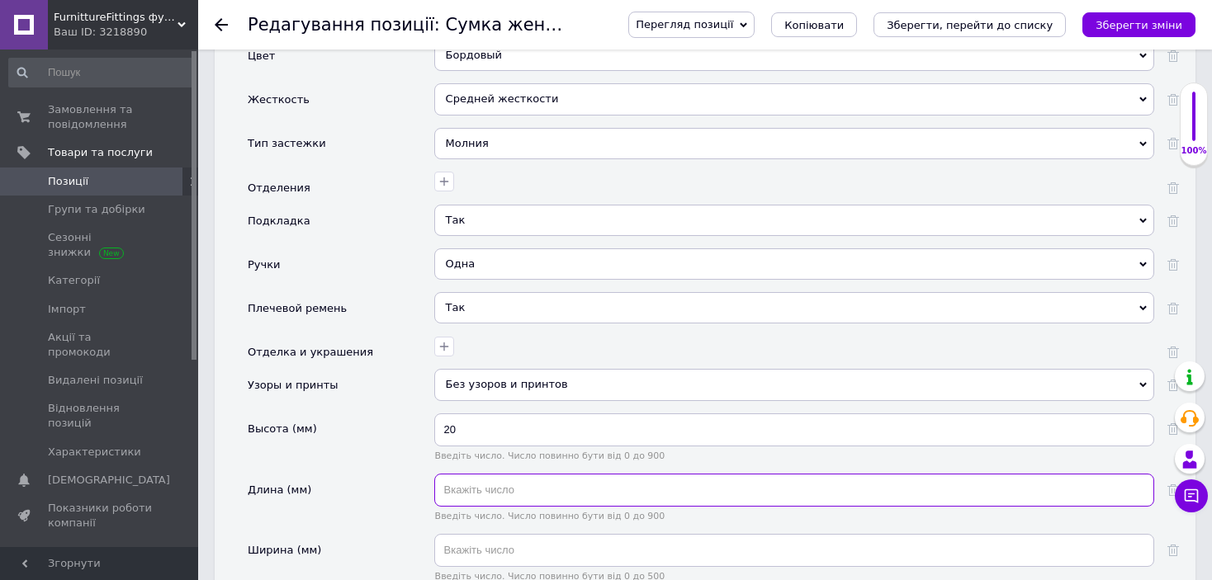
click at [597, 474] on input "text" at bounding box center [794, 490] width 720 height 33
type input "30"
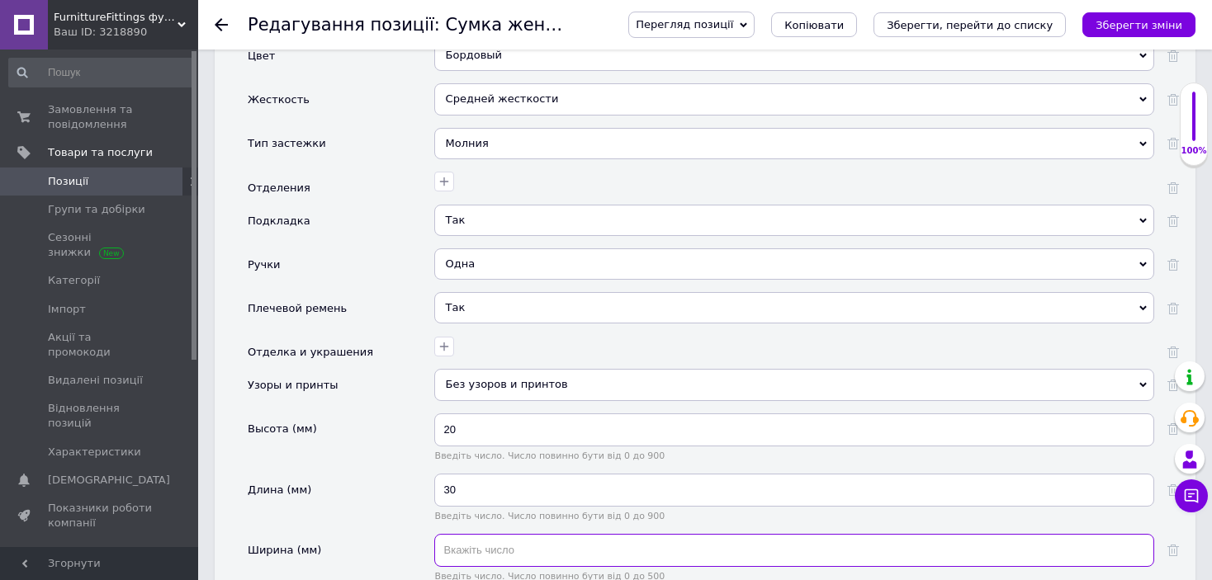
click at [581, 534] on input "text" at bounding box center [794, 550] width 720 height 33
type input "8"
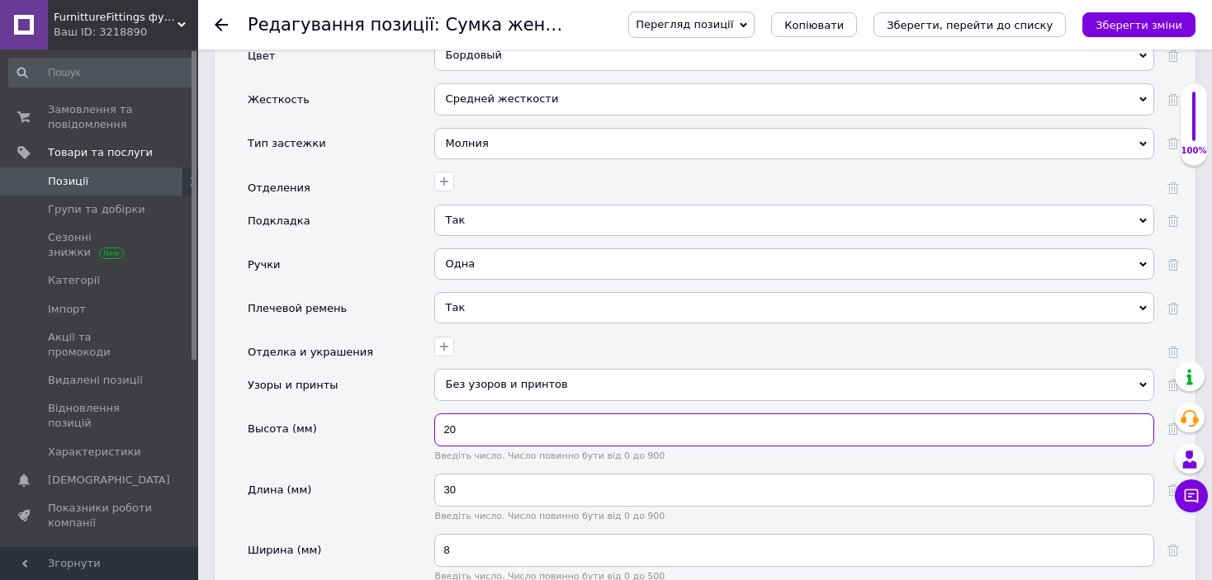
click at [465, 414] on input "20" at bounding box center [794, 430] width 720 height 33
type input "200"
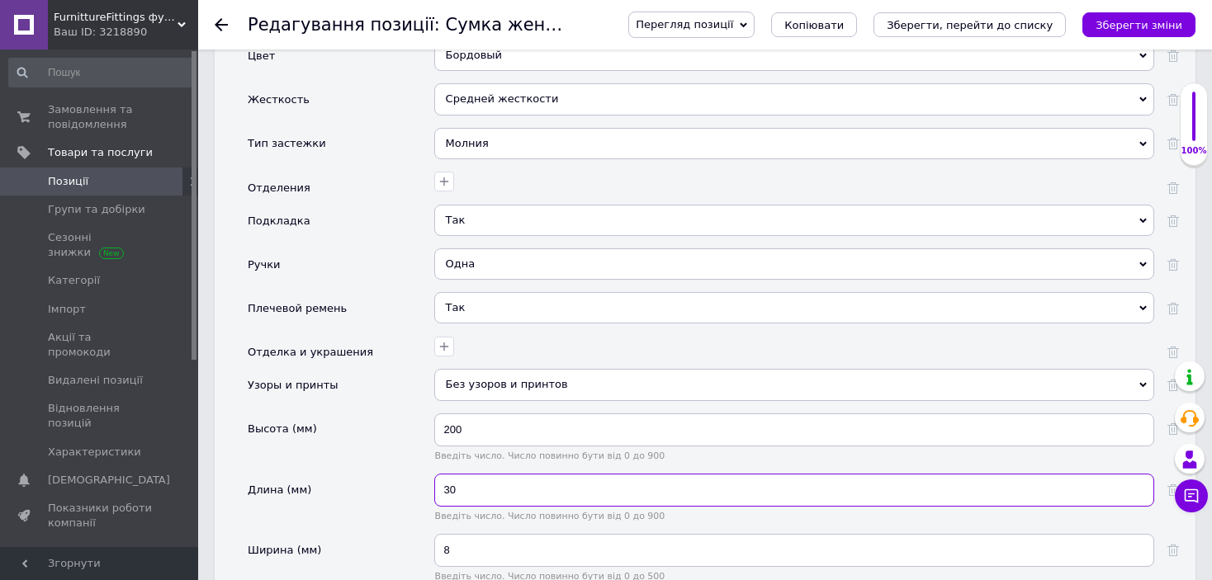
click at [469, 474] on input "30" at bounding box center [794, 490] width 720 height 33
type input "300"
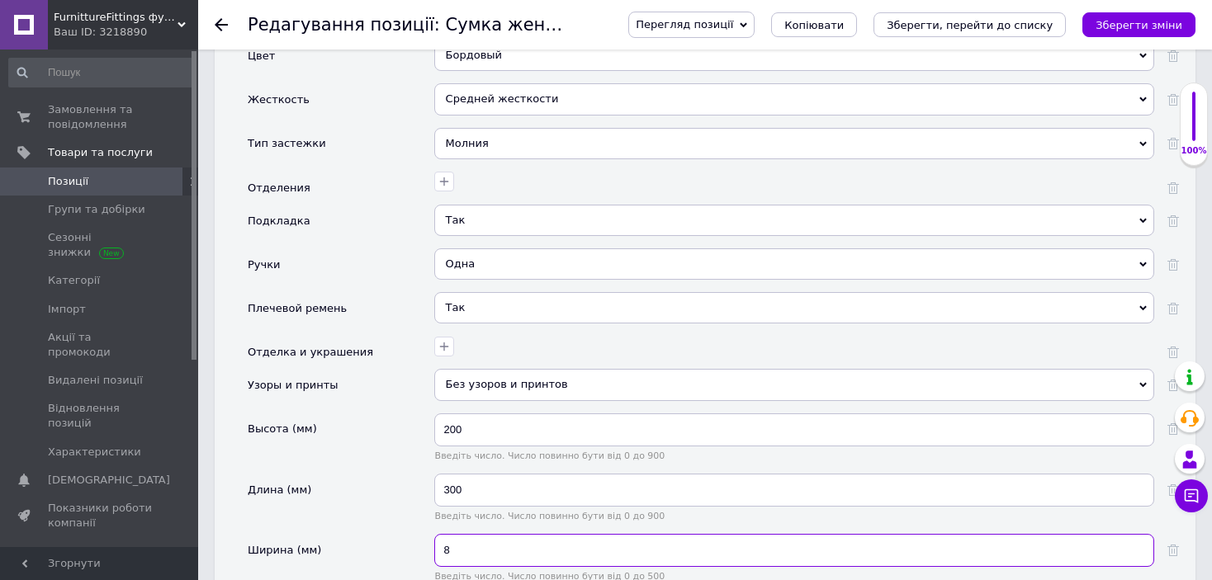
click at [470, 534] on input "8" at bounding box center [794, 550] width 720 height 33
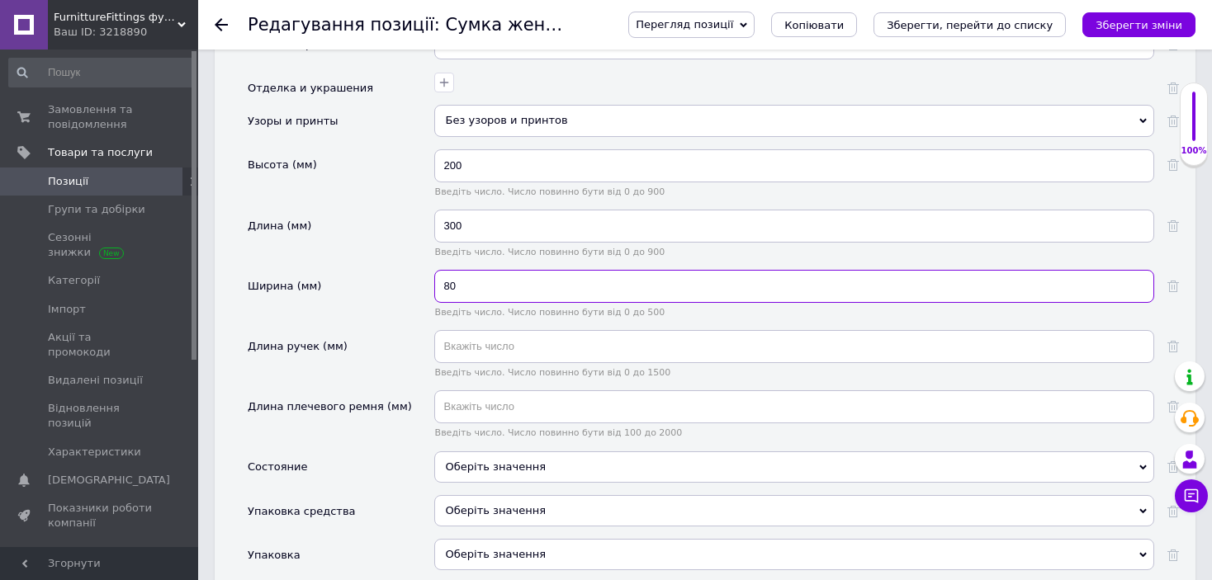
scroll to position [2301, 0]
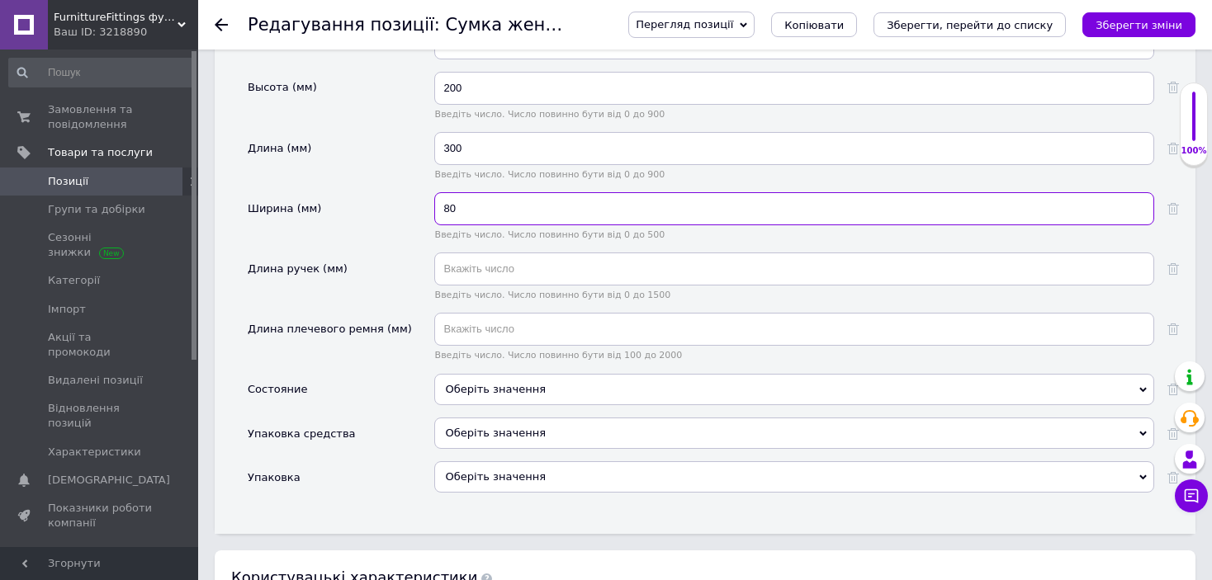
type input "80"
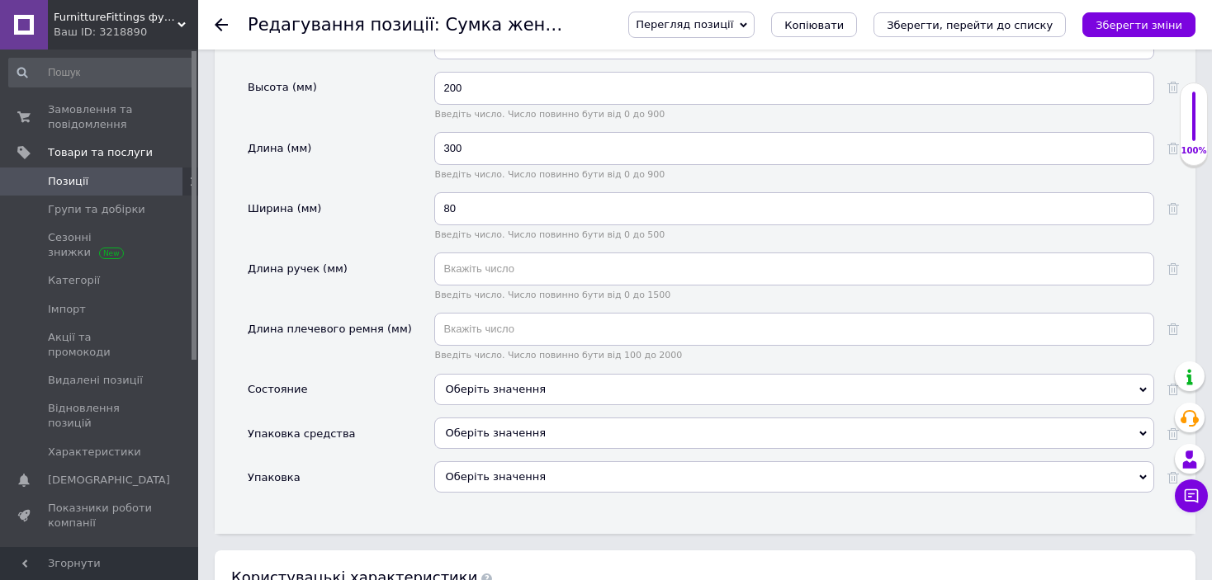
click at [511, 374] on div "Оберіть значення" at bounding box center [794, 389] width 720 height 31
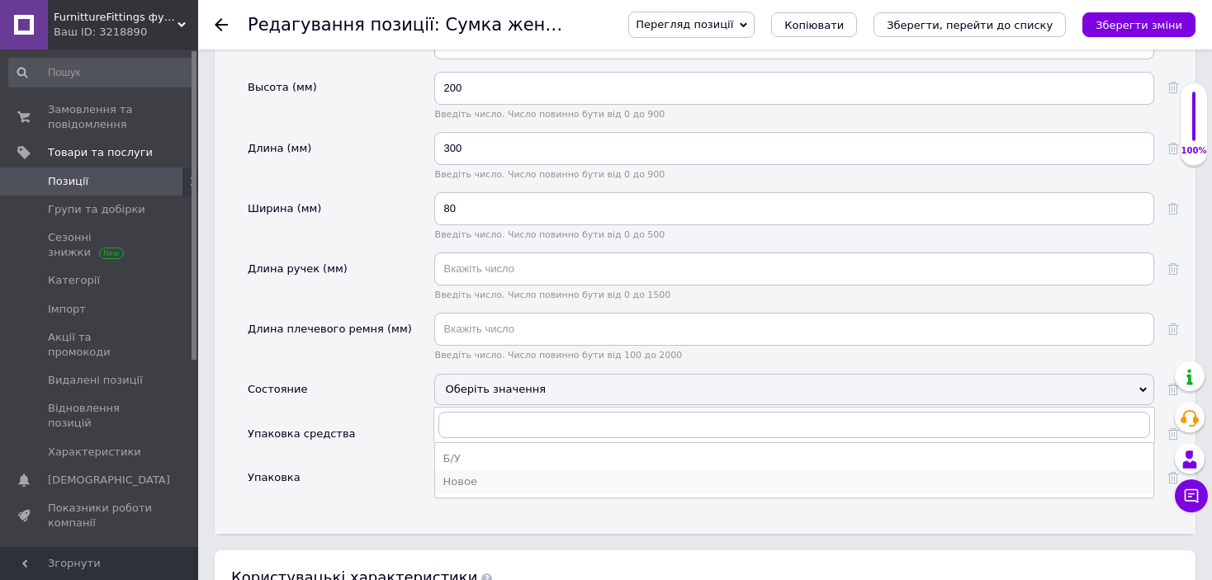
click at [478, 475] on div "Новое" at bounding box center [794, 482] width 702 height 15
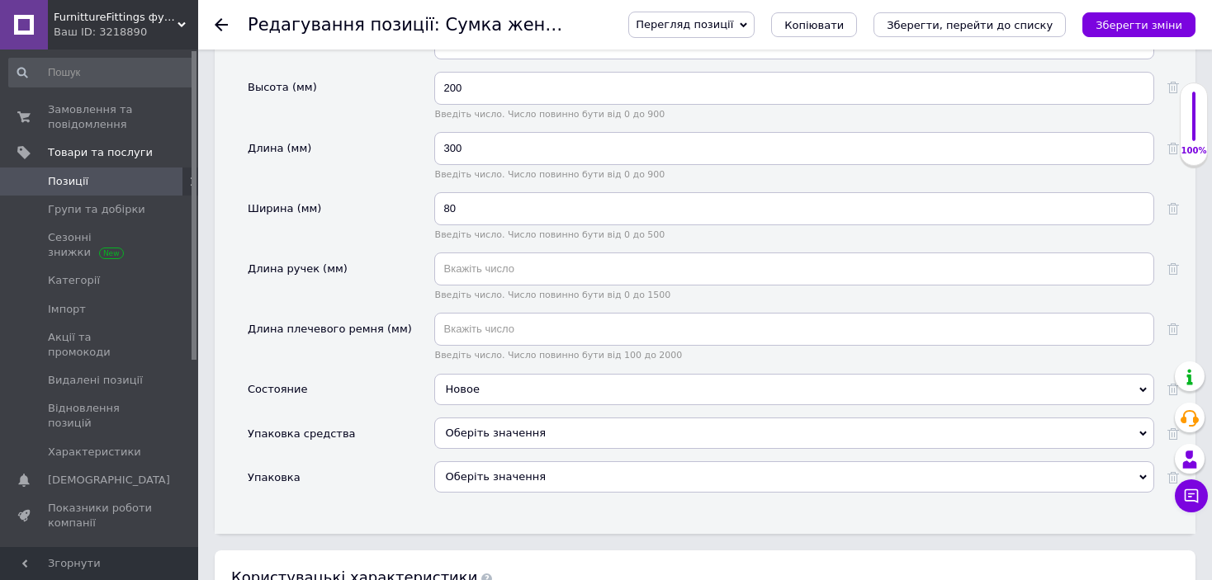
click at [486, 418] on div "Оберіть значення" at bounding box center [794, 433] width 720 height 31
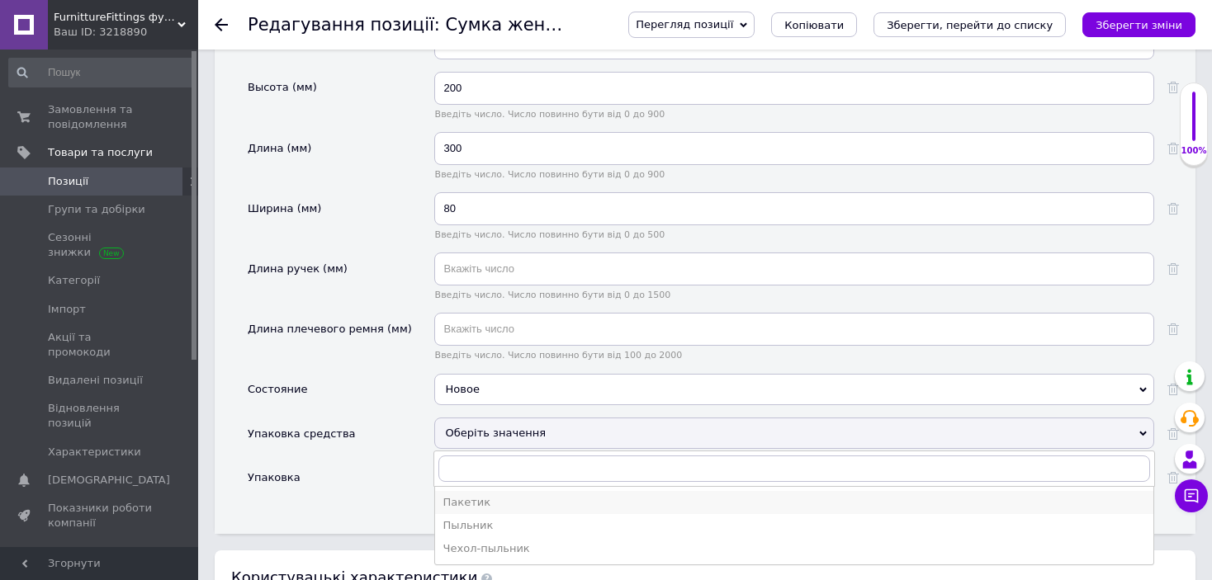
click at [476, 495] on div "Пакетик" at bounding box center [794, 502] width 702 height 15
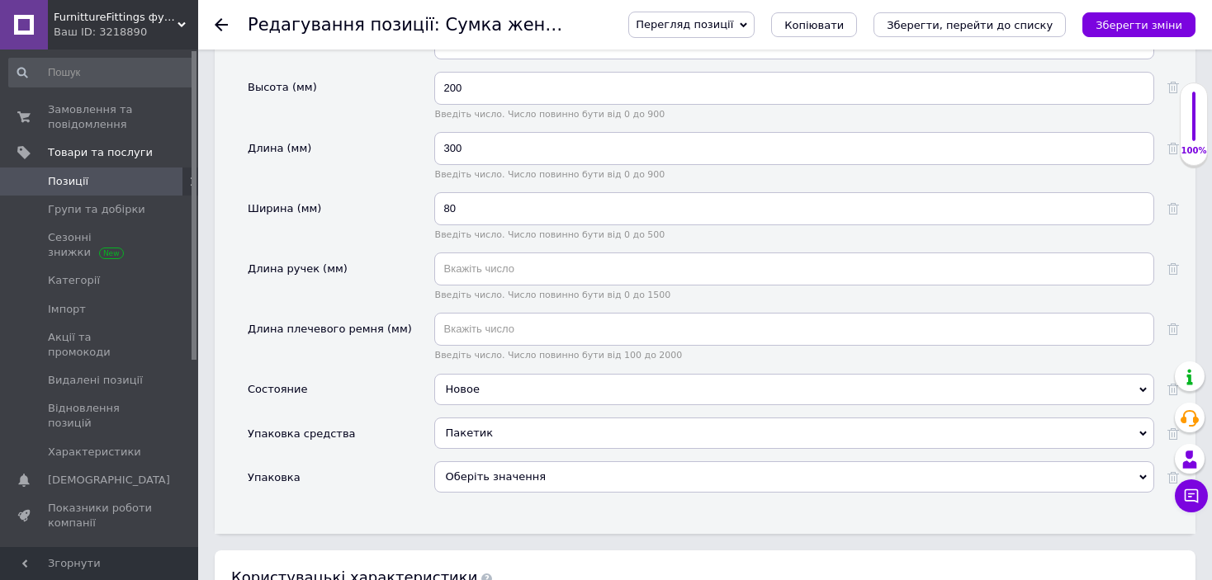
click at [497, 462] on div "Оберіть значення" at bounding box center [794, 477] width 720 height 31
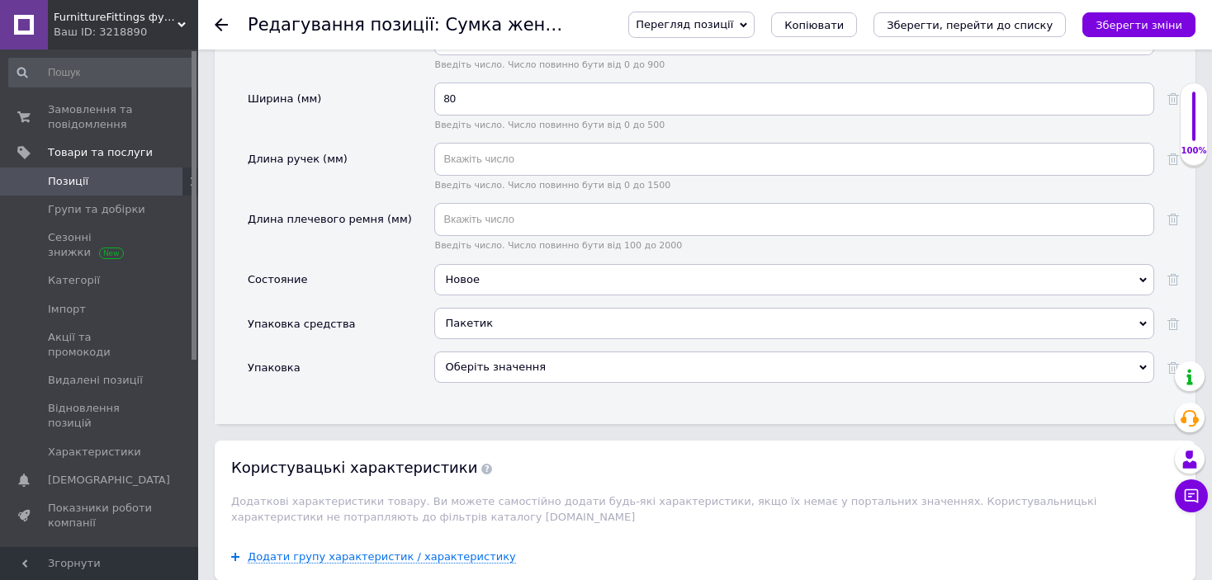
scroll to position [2521, 0]
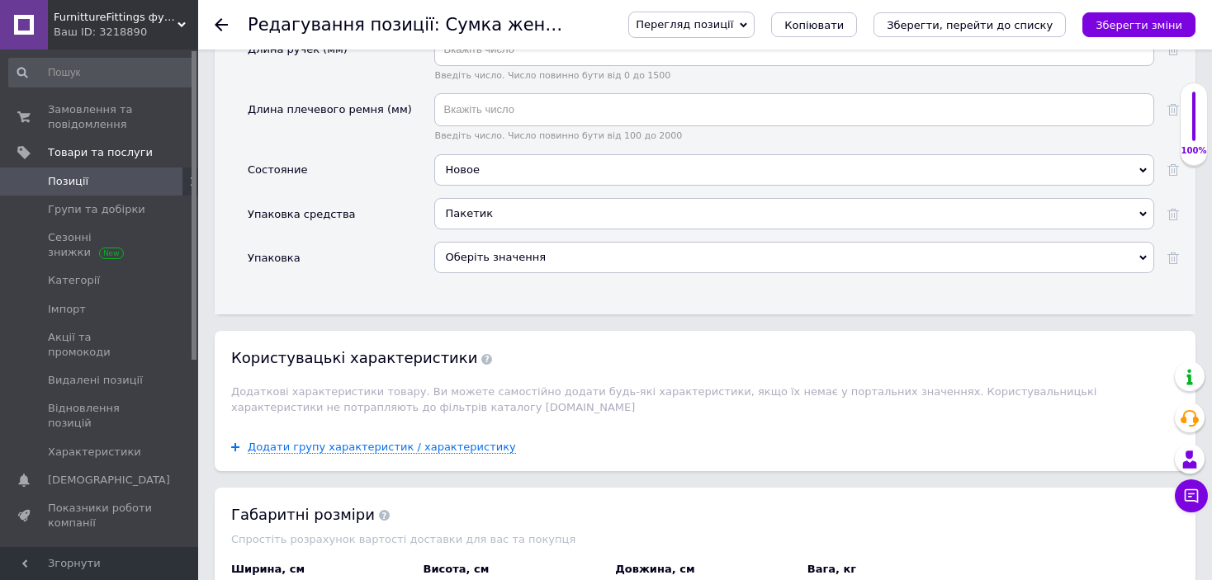
click at [514, 242] on div "Оберіть значення" at bounding box center [794, 257] width 720 height 31
click at [356, 249] on div "Упаковка" at bounding box center [341, 264] width 187 height 44
click at [1125, 26] on icon "Зберегти зміни" at bounding box center [1139, 25] width 87 height 12
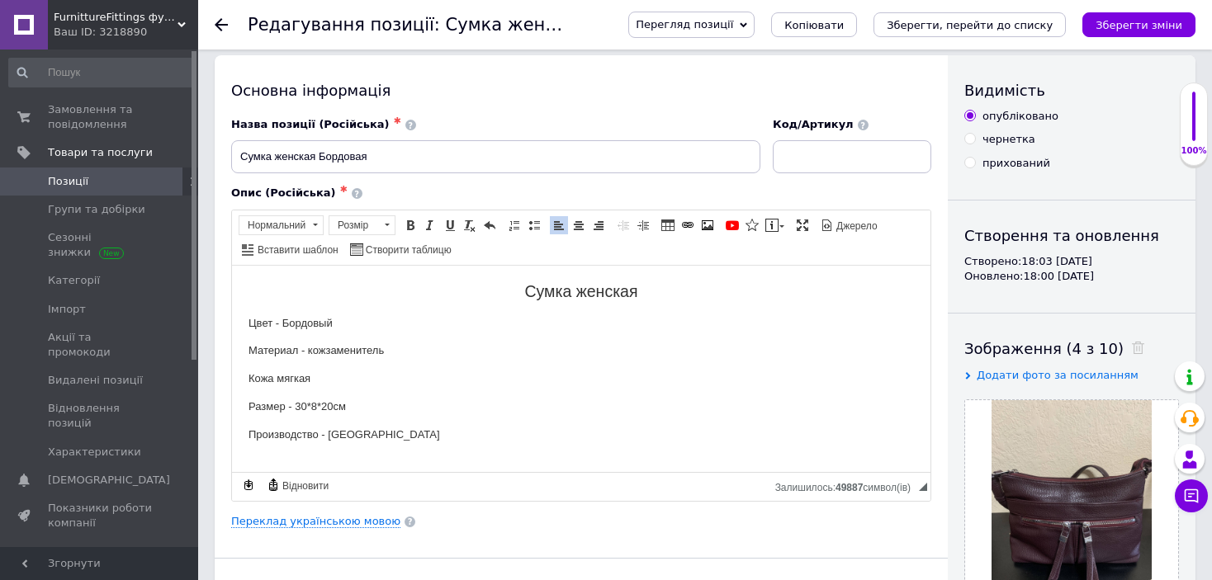
scroll to position [0, 0]
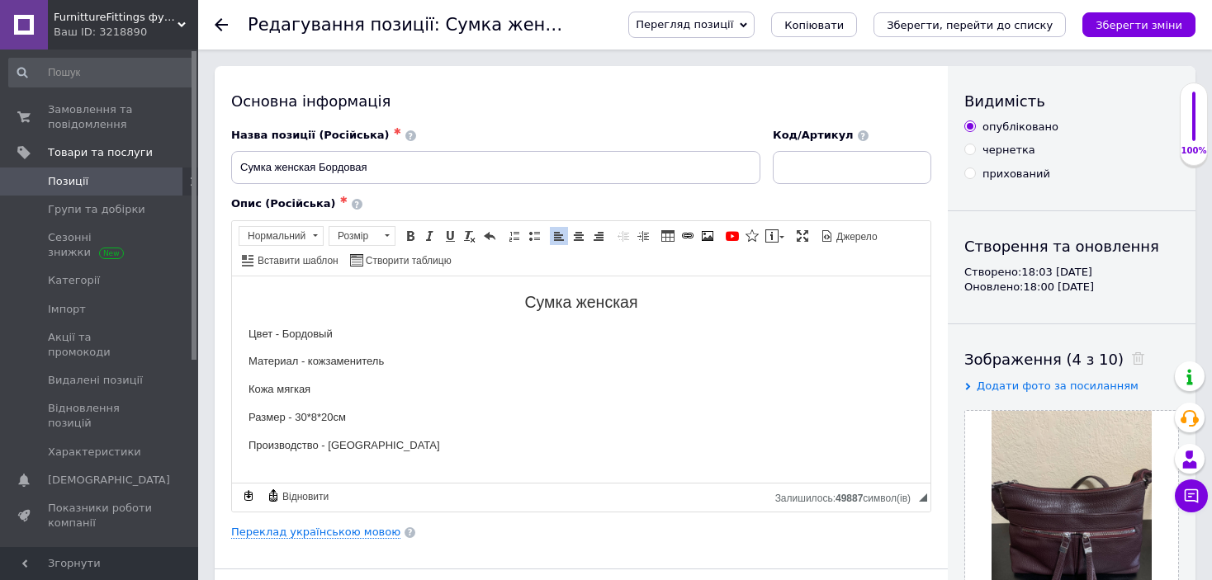
click at [666, 303] on h2 "Сумка женская" at bounding box center [582, 301] width 666 height 19
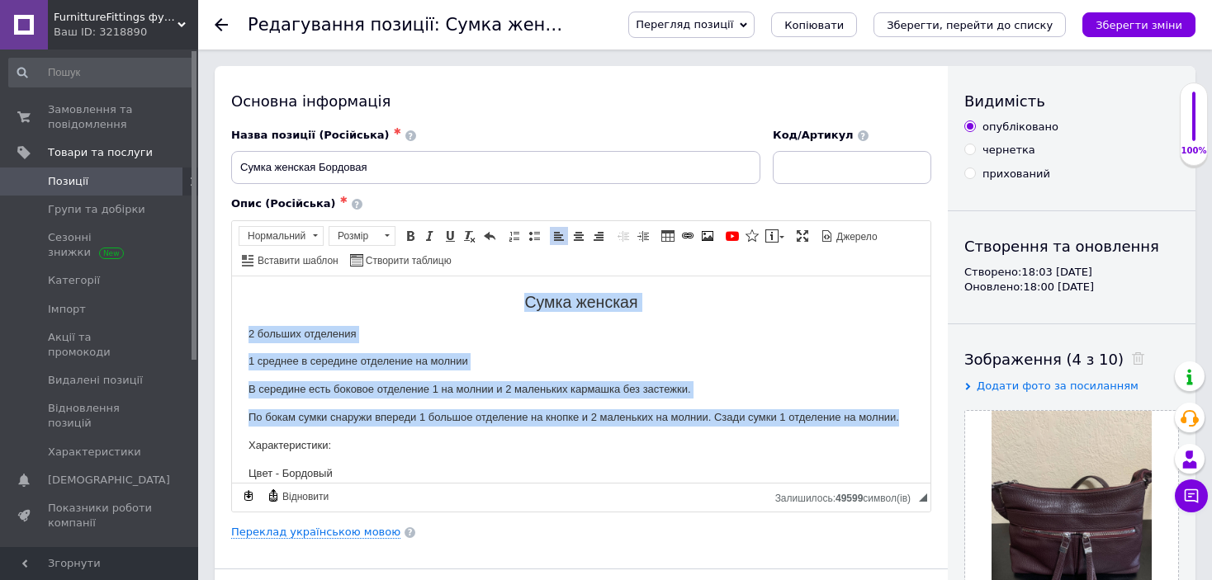
drag, startPoint x: 508, startPoint y: 298, endPoint x: 918, endPoint y: 424, distance: 429.4
click at [918, 424] on html "Сумка женская 2 больших отделения 1 среднее в середине отделение на молнии В се…" at bounding box center [581, 443] width 699 height 334
copy body "Сумка женская 2 больших отделения 1 среднее в середине отделение на молнии В се…"
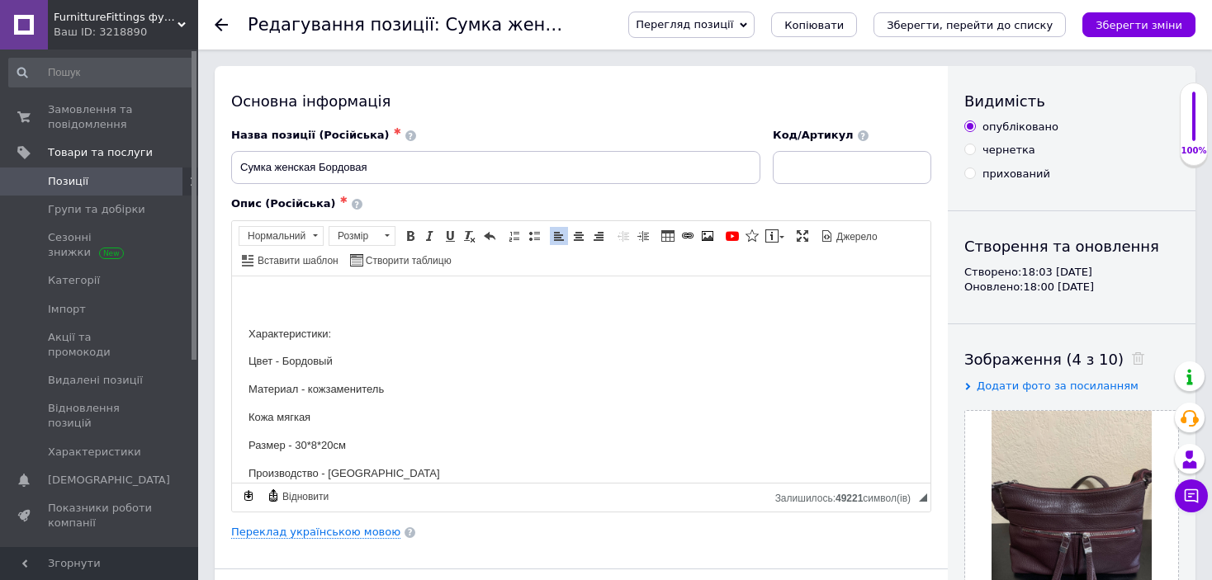
scroll to position [82, 0]
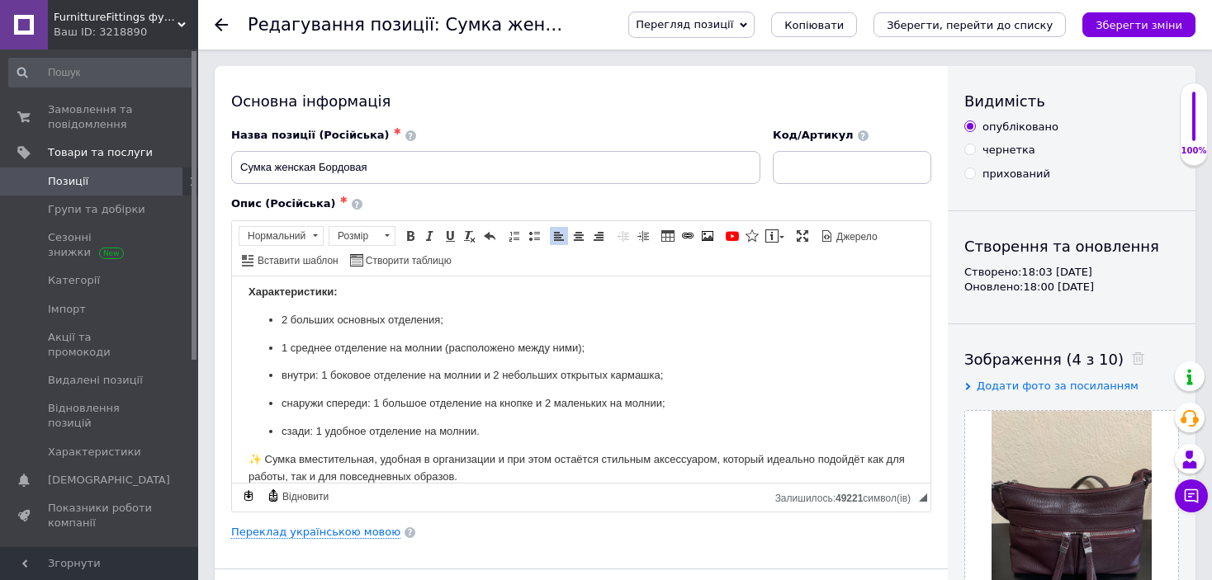
click at [268, 458] on p "✨ Сумка вместительная, удобная в организации и при этом остаётся стильным аксес…" at bounding box center [582, 468] width 666 height 35
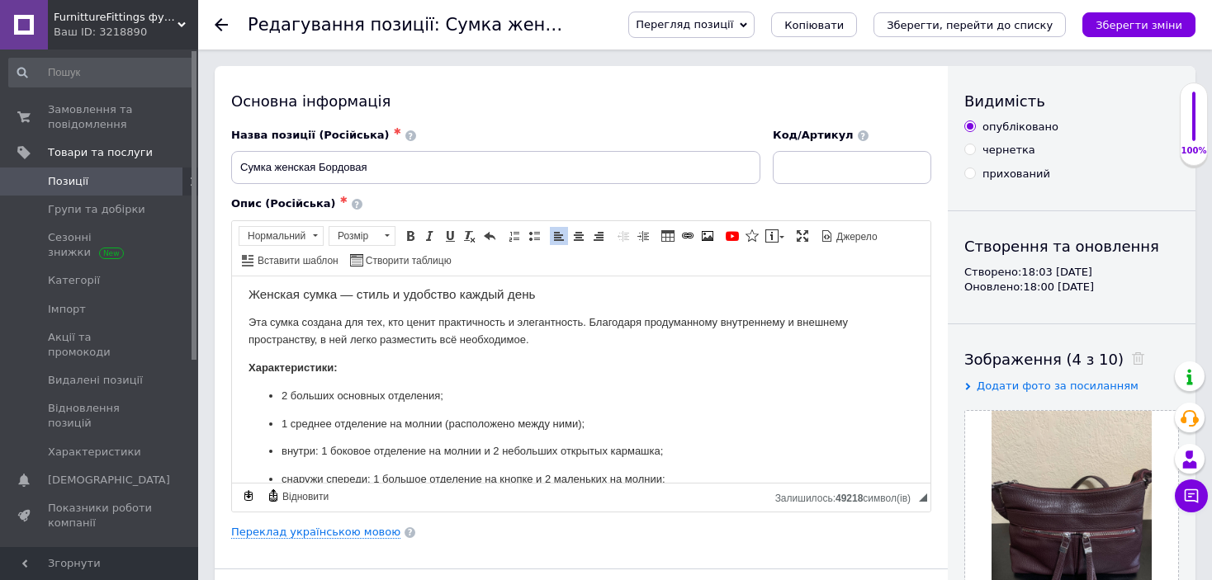
scroll to position [0, 0]
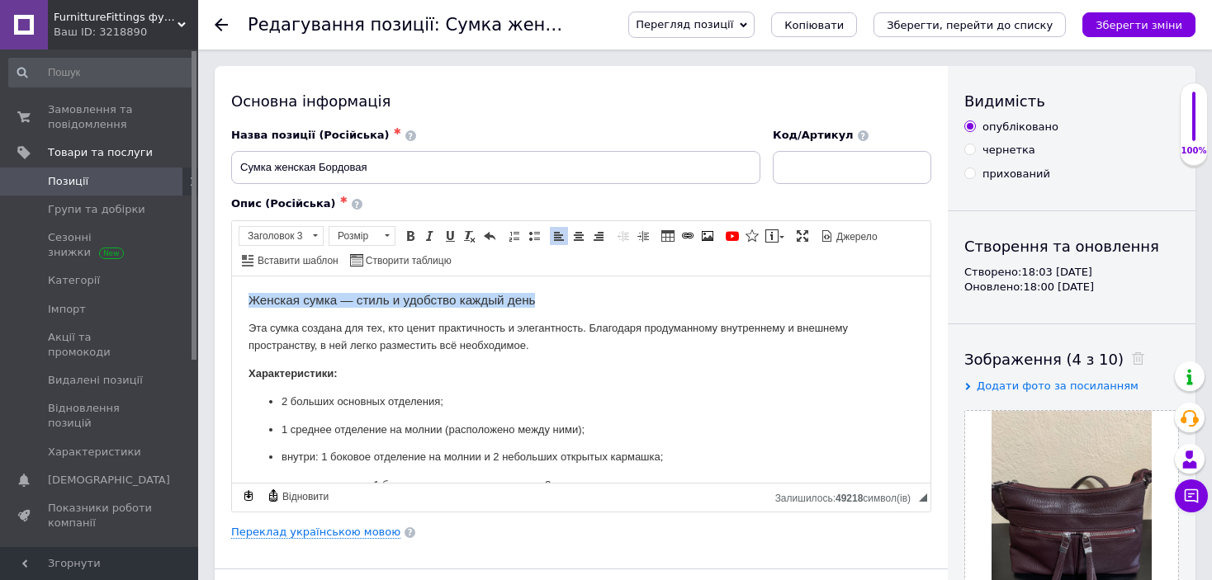
drag, startPoint x: 245, startPoint y: 298, endPoint x: 543, endPoint y: 300, distance: 298.1
click at [543, 300] on html "Женская сумка — стиль и удобство каждый день Эта сумка создана для тех, кто цен…" at bounding box center [581, 513] width 699 height 475
click at [576, 237] on span at bounding box center [578, 236] width 13 height 13
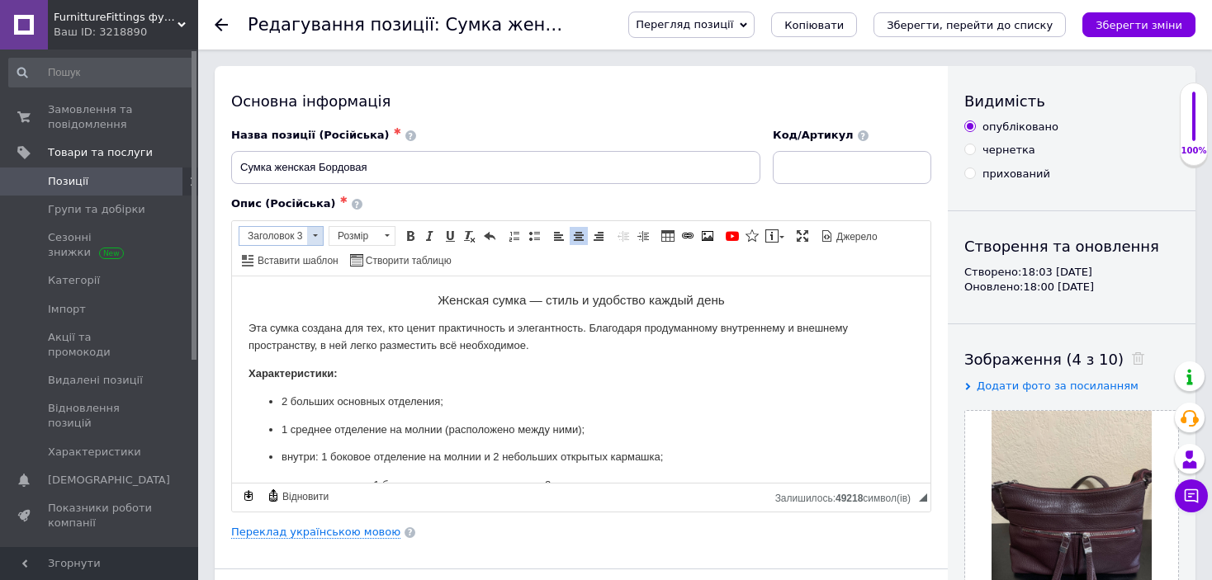
click at [315, 235] on span at bounding box center [315, 236] width 16 height 18
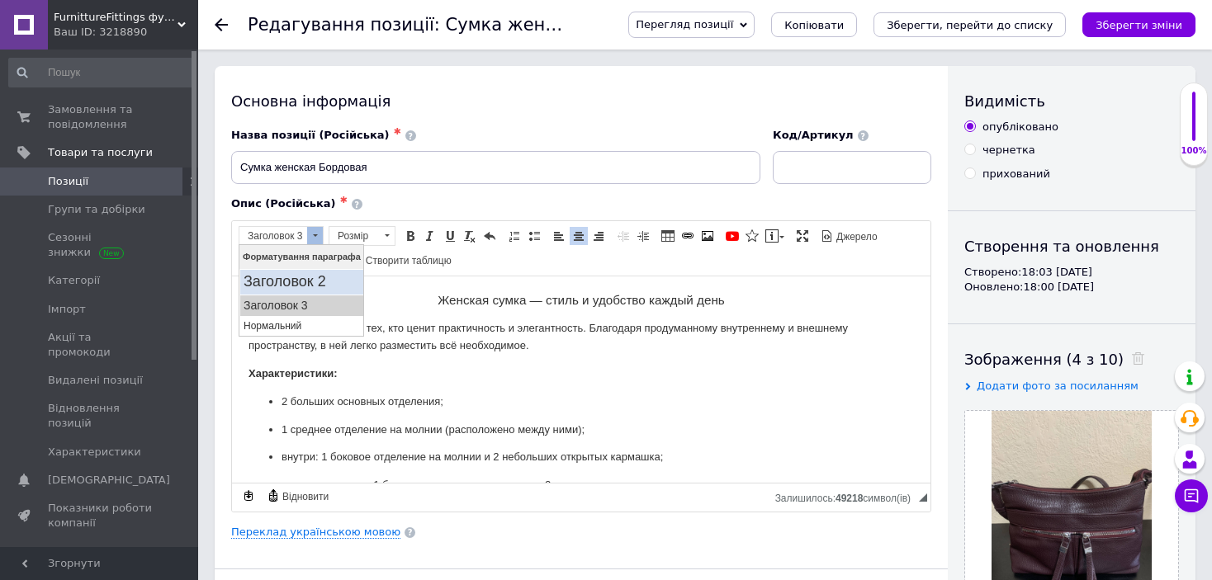
click at [313, 282] on h2 "Заголовок 2" at bounding box center [301, 282] width 116 height 18
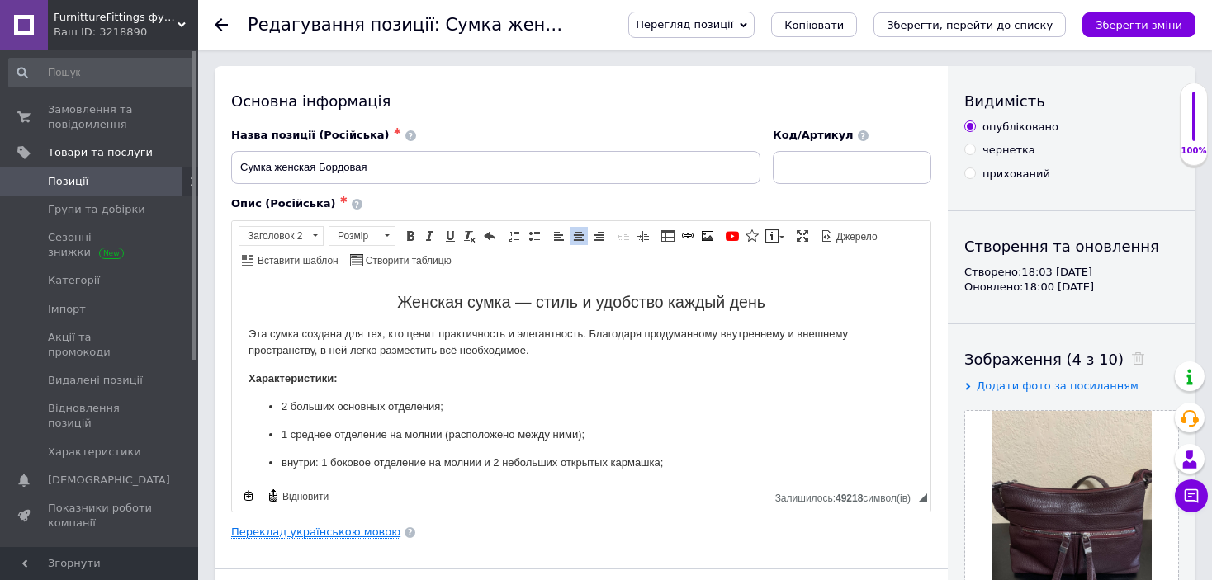
click at [346, 531] on link "Переклад українською мовою" at bounding box center [315, 532] width 169 height 13
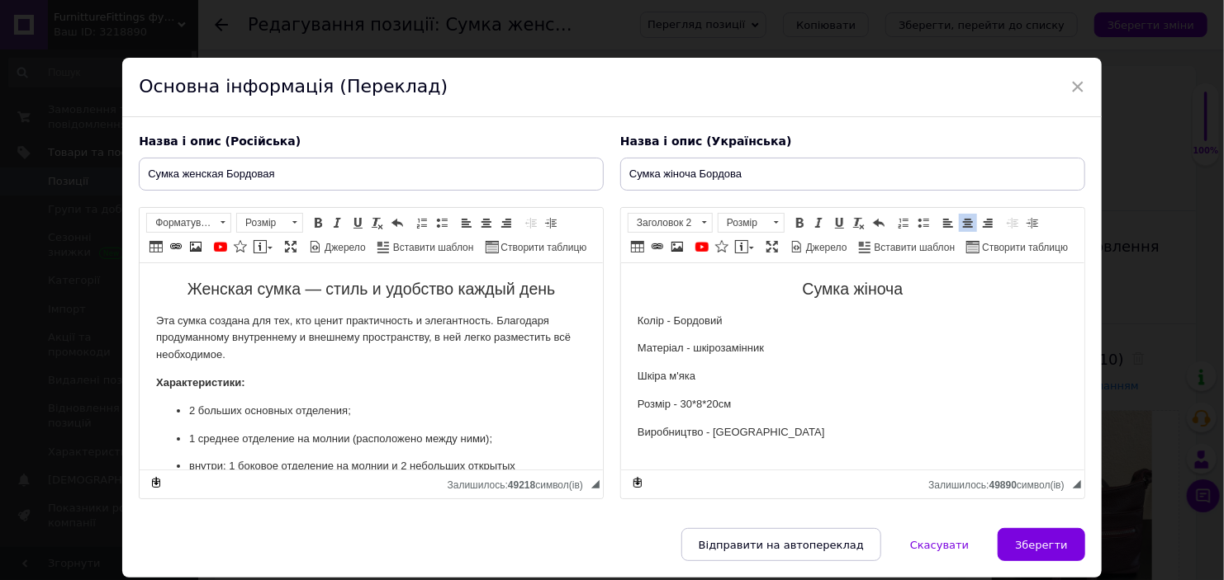
click at [796, 296] on h2 "Сумка жіноча" at bounding box center [852, 289] width 430 height 19
drag, startPoint x: 795, startPoint y: 286, endPoint x: 910, endPoint y: 287, distance: 114.8
click at [910, 287] on h2 "Сумка жіноча" at bounding box center [852, 289] width 430 height 19
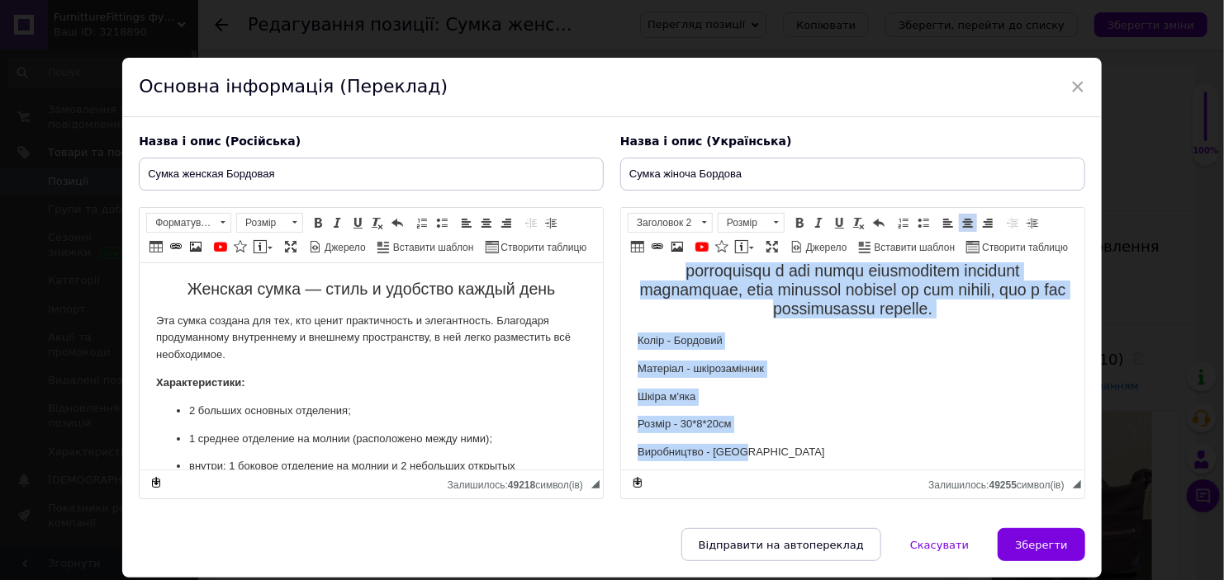
scroll to position [208, 0]
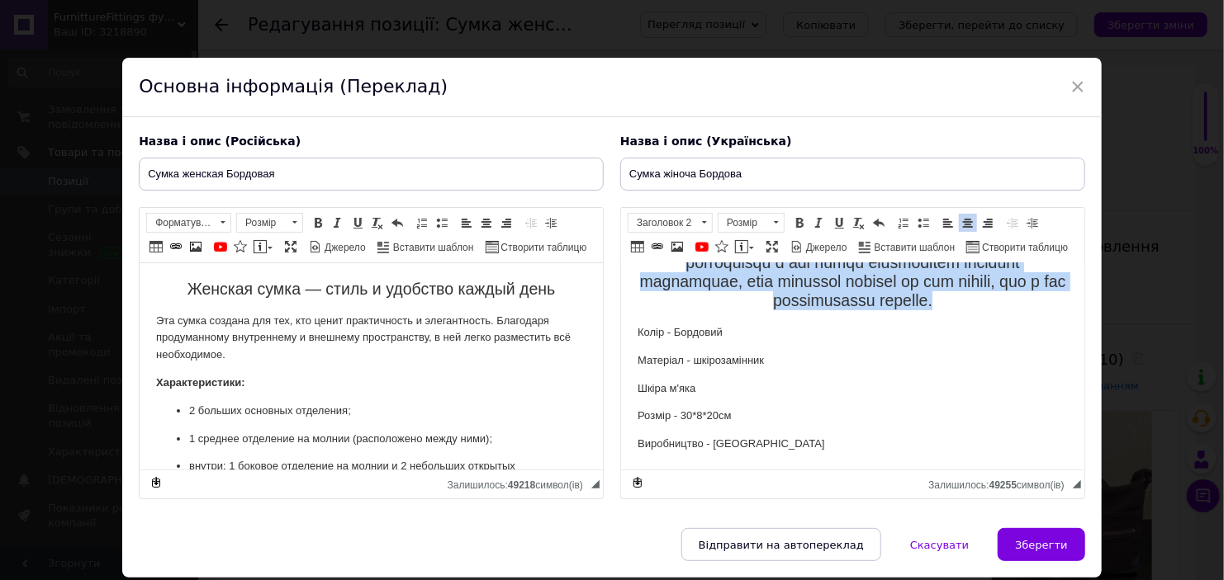
drag, startPoint x: 648, startPoint y: 287, endPoint x: 1060, endPoint y: 315, distance: 413.0
click at [1060, 315] on html "Колір - Бордовий Матеріал - шкірозамінник [PERSON_NAME] м'яка Розмір - 30*8*20с…" at bounding box center [851, 266] width 463 height 407
click at [702, 221] on span at bounding box center [704, 222] width 5 height 2
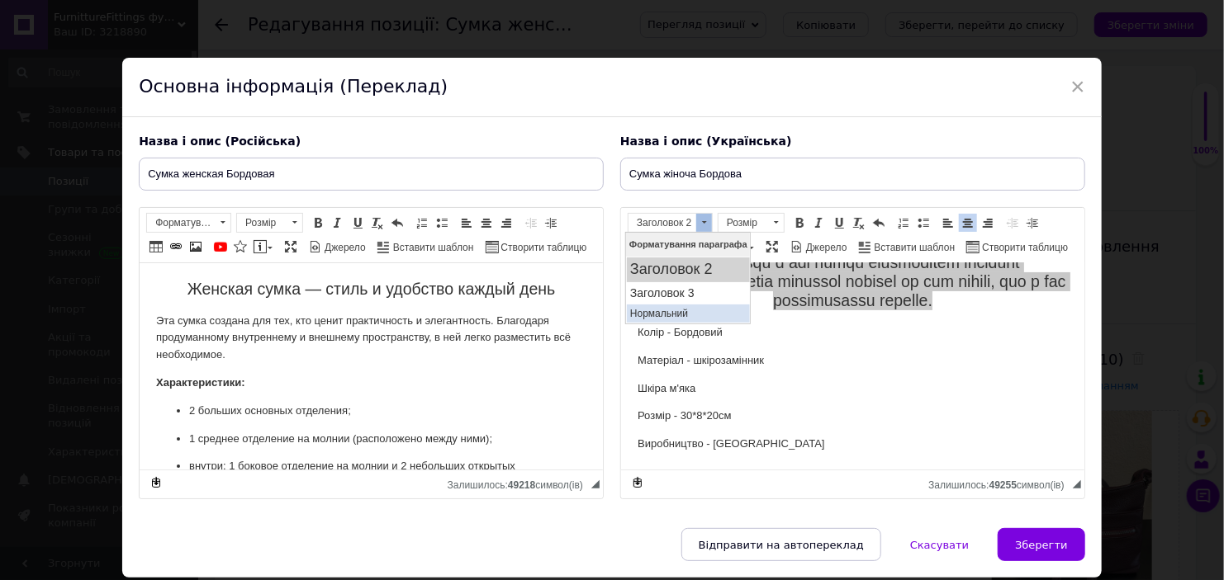
click at [693, 310] on p "Нормальний" at bounding box center [687, 313] width 116 height 12
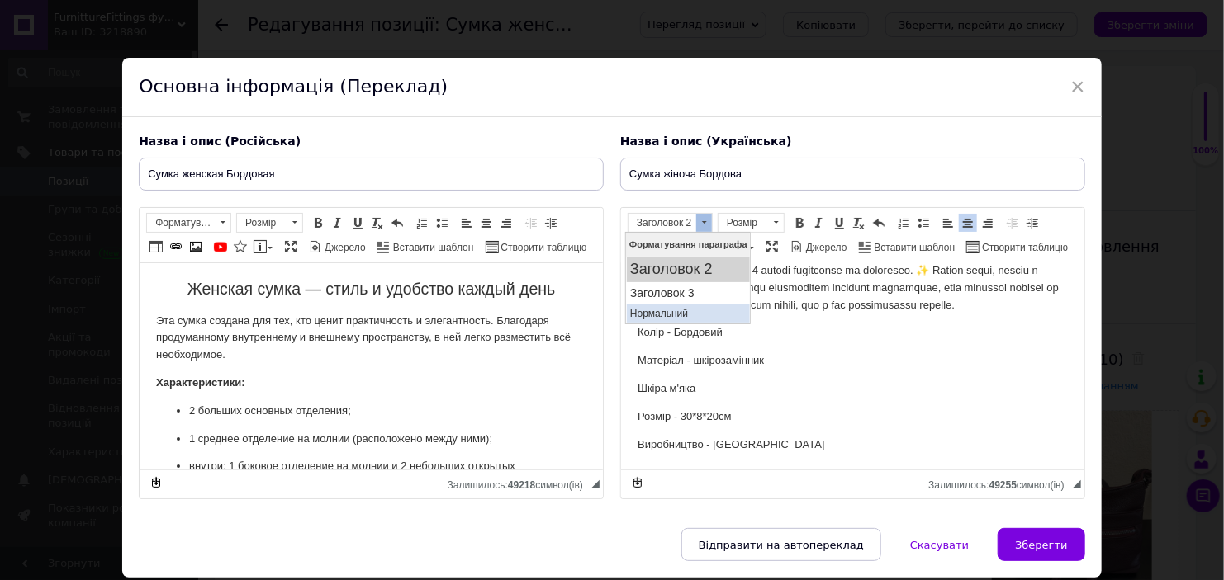
scroll to position [120, 0]
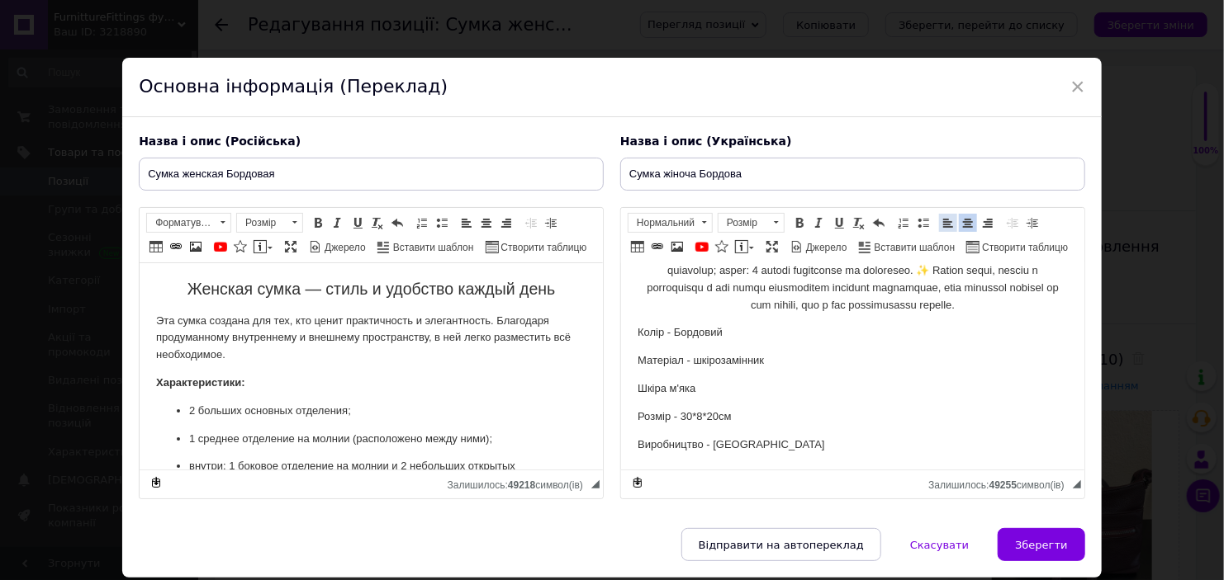
click at [941, 221] on span at bounding box center [947, 222] width 13 height 13
click at [813, 291] on p "Редактор, 62C8DF9F-7F5B-452C-B5CA-005BF7957CE3" at bounding box center [852, 245] width 430 height 137
click at [709, 272] on p "Редактор, 62C8DF9F-7F5B-452C-B5CA-005BF7957CE3" at bounding box center [852, 245] width 430 height 137
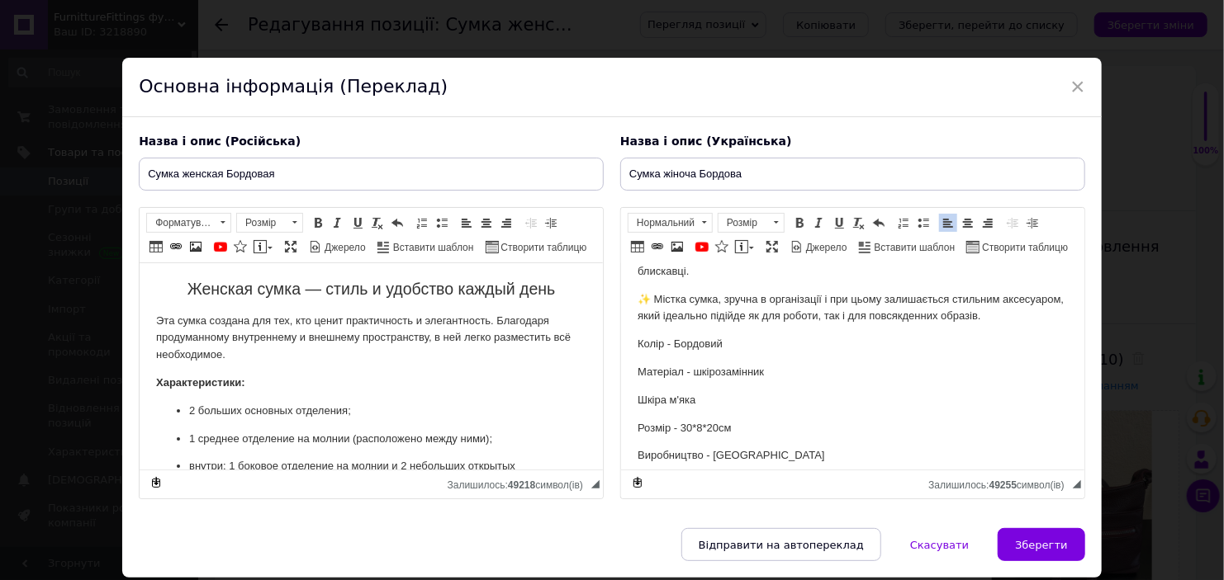
scroll to position [131, 0]
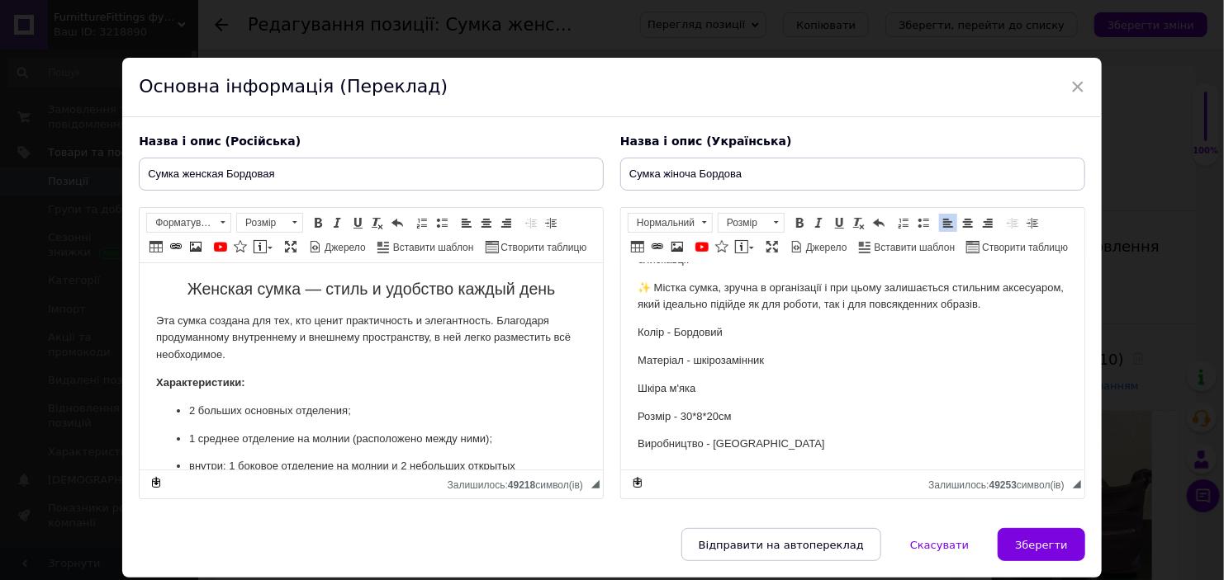
click at [651, 291] on p "✨ Містка сумка, зручна в організації і при цьому залишається стильним аксесуаро…" at bounding box center [852, 297] width 430 height 35
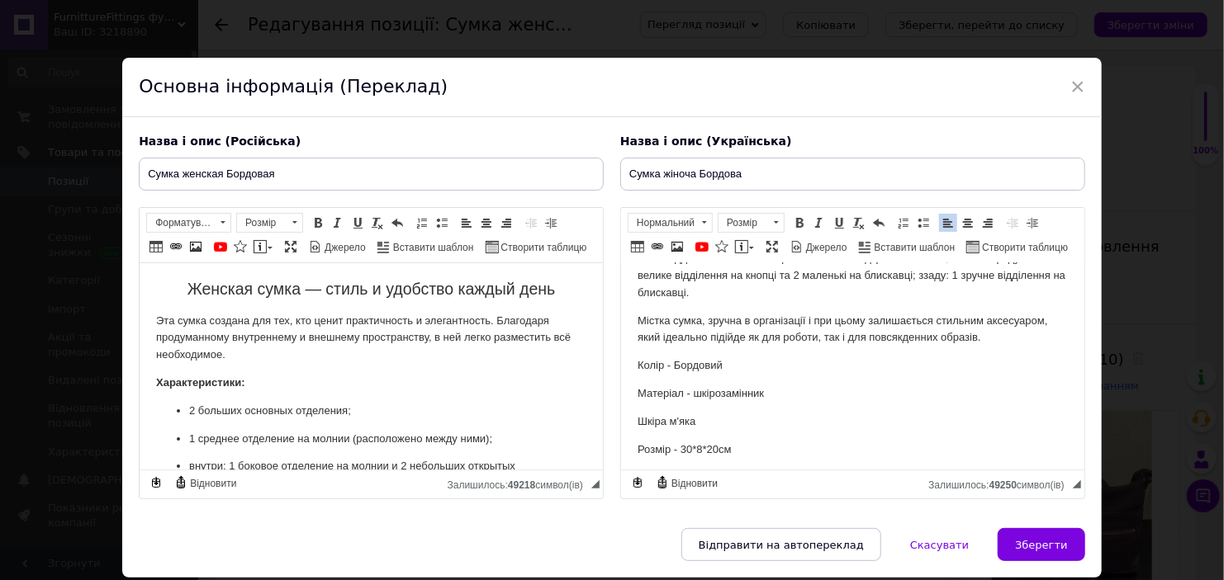
scroll to position [0, 0]
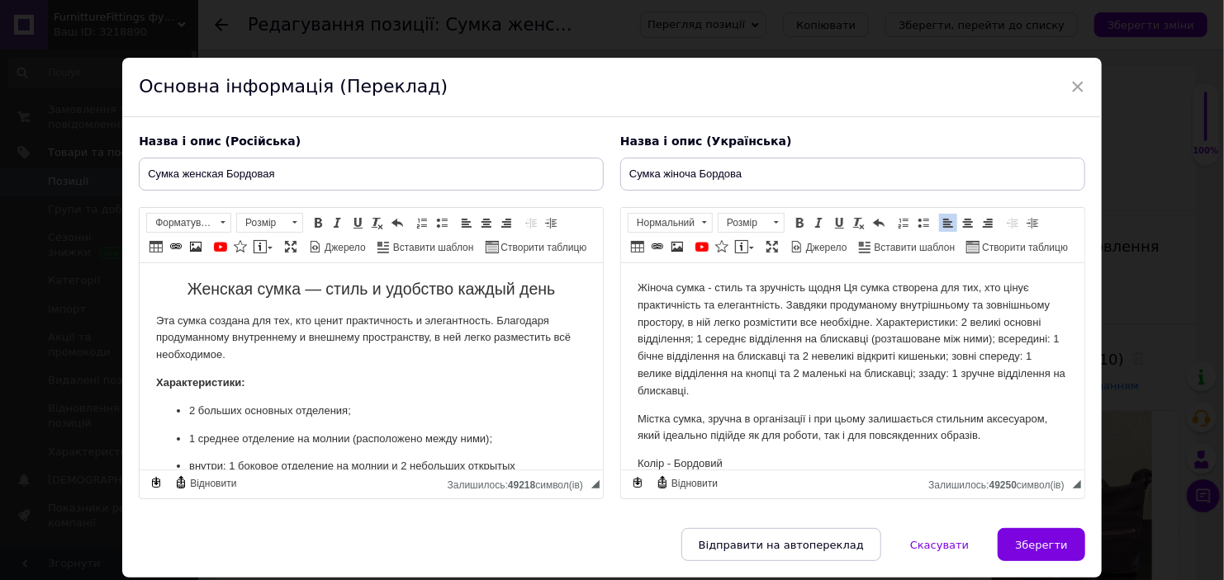
click at [840, 288] on p "Жіноча сумка - стиль та зручність щодня Ця сумка створена для тих, хто цінує пр…" at bounding box center [852, 340] width 430 height 121
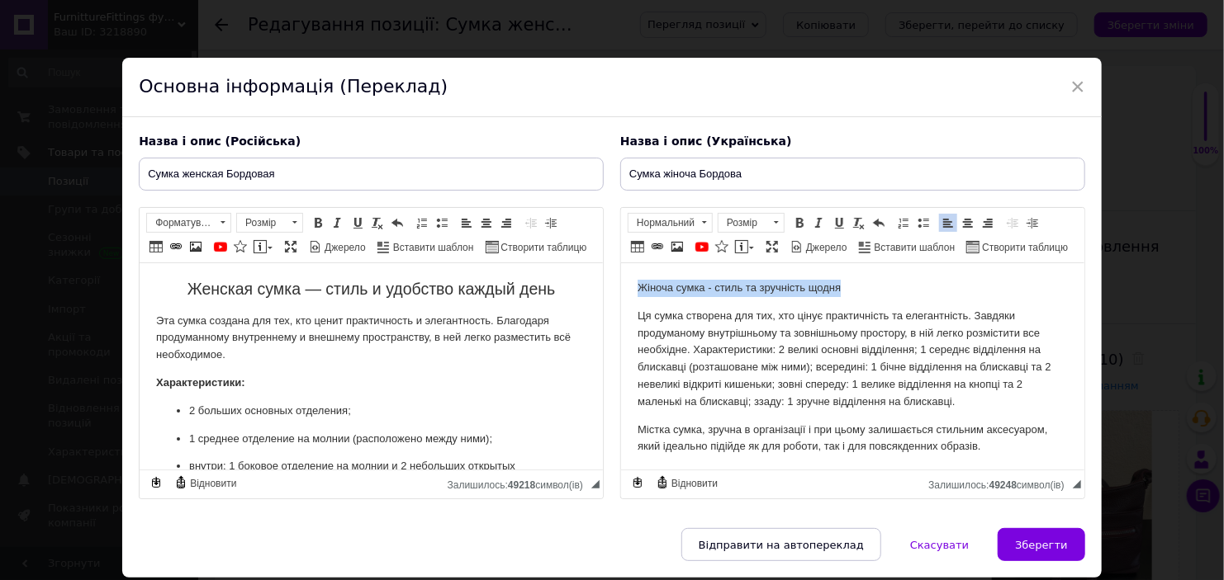
drag, startPoint x: 631, startPoint y: 286, endPoint x: 867, endPoint y: 264, distance: 237.1
click at [867, 264] on html "Жіноча сумка - стиль та зручність щодня Ця сумка створена для тих, хто цінує пр…" at bounding box center [851, 437] width 463 height 348
click at [696, 221] on span at bounding box center [704, 223] width 16 height 18
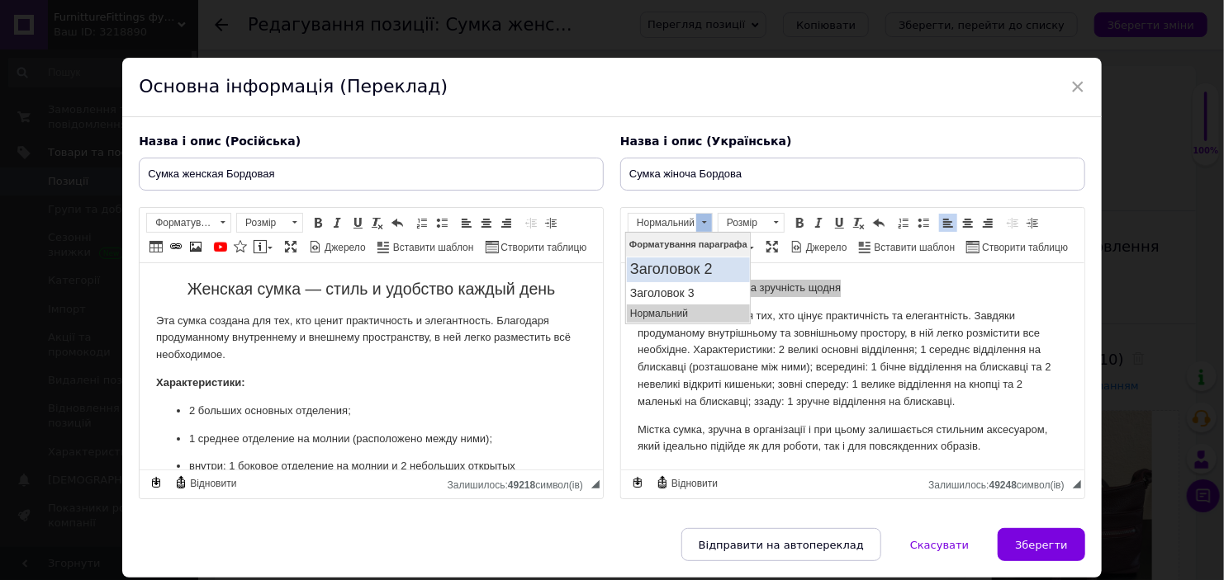
click at [680, 269] on h2 "Заголовок 2" at bounding box center [687, 269] width 116 height 18
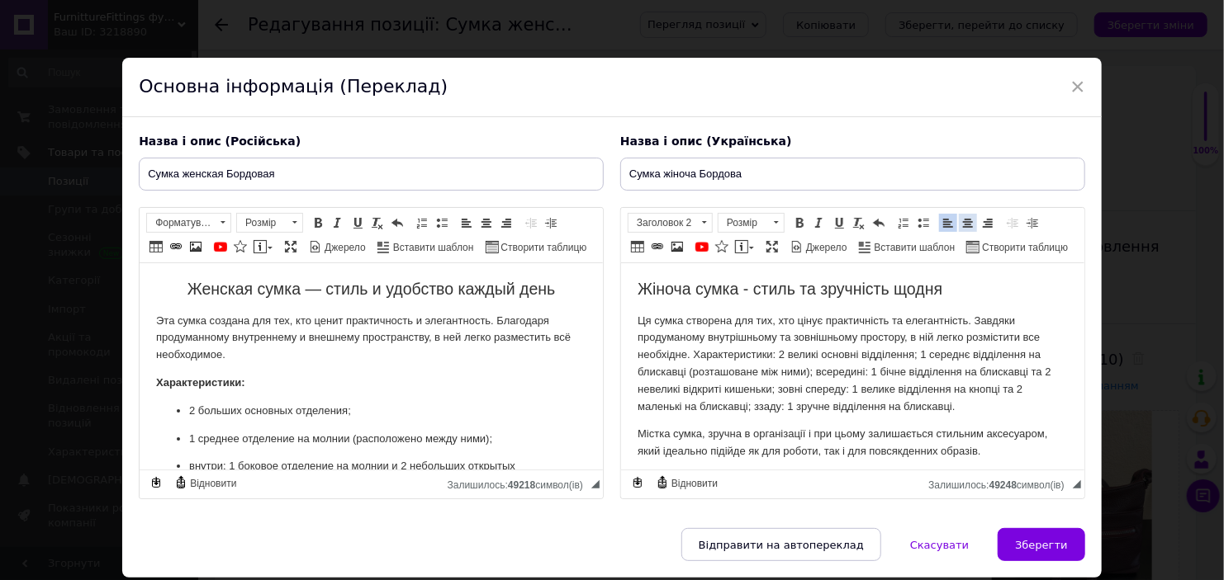
click at [962, 222] on span at bounding box center [967, 222] width 13 height 13
click at [691, 356] on p "Ця сумка створена для тих, хто цінує практичність та елегантність. Завдяки прод…" at bounding box center [852, 364] width 430 height 103
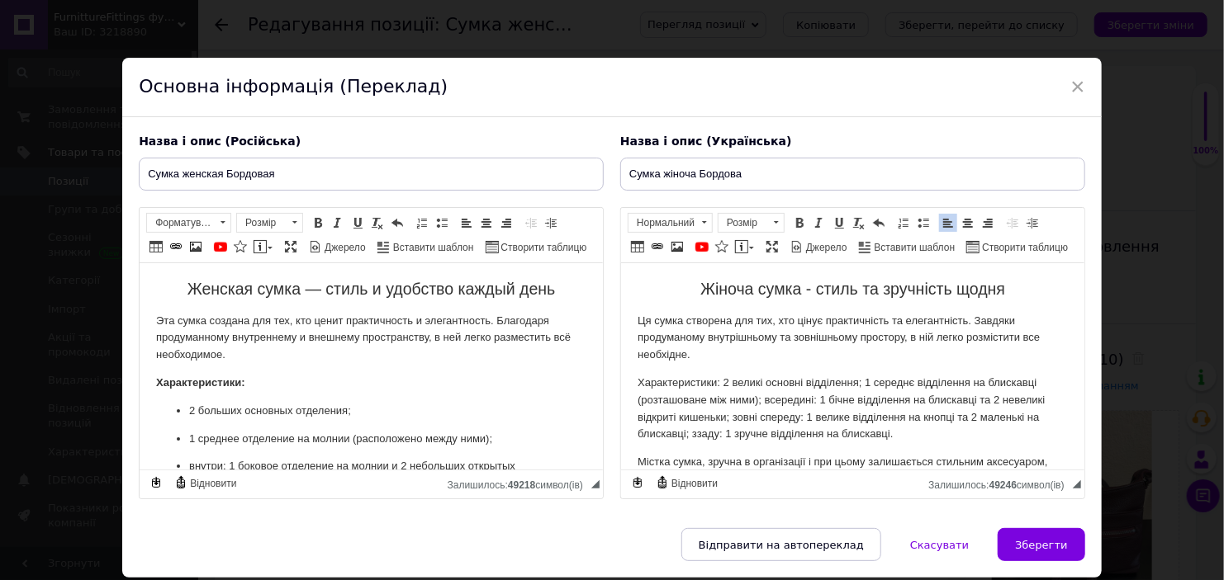
click at [722, 384] on p "Характеристики: 2 великі основні відділення; 1 середнє відділення на блискавці …" at bounding box center [852, 409] width 430 height 69
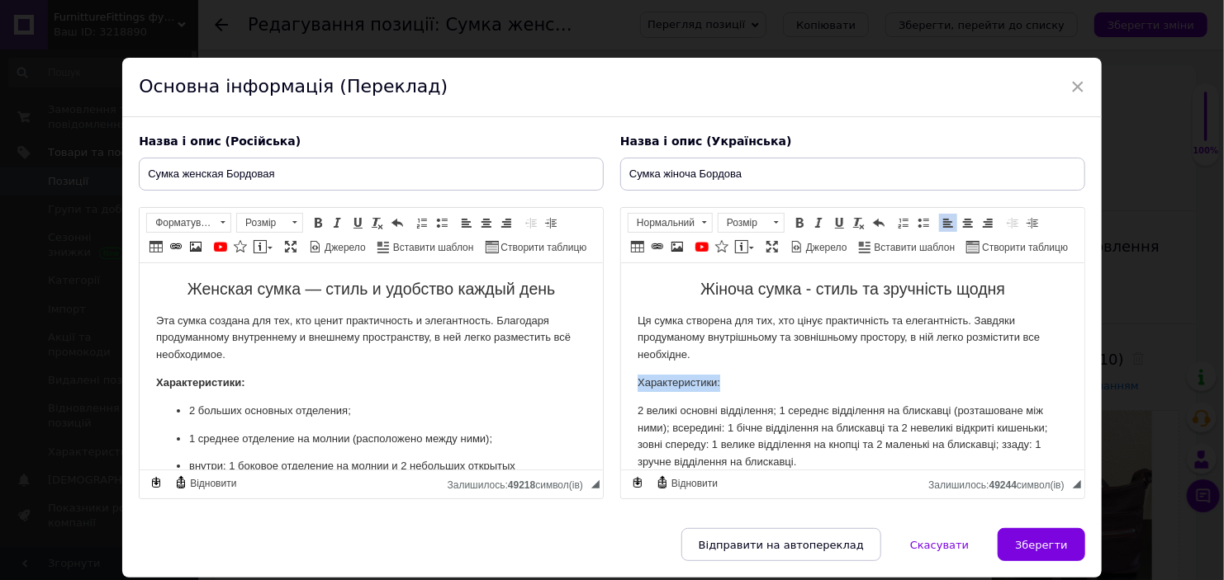
drag, startPoint x: 629, startPoint y: 380, endPoint x: 740, endPoint y: 386, distance: 110.8
click at [740, 386] on html "Жіноча сумка - стиль та зручність щодня Ця сумка створена для тих, хто цінує пр…" at bounding box center [851, 468] width 463 height 410
click at [797, 218] on span at bounding box center [799, 222] width 13 height 13
click at [773, 396] on body "Жіноча сумка - стиль та зручність щодня Ця сумка створена для тих, хто цінує пр…" at bounding box center [852, 468] width 430 height 377
click at [637, 415] on p "2 великі основні відділення; 1 середнє відділення на блискавці (розташоване між…" at bounding box center [852, 437] width 430 height 69
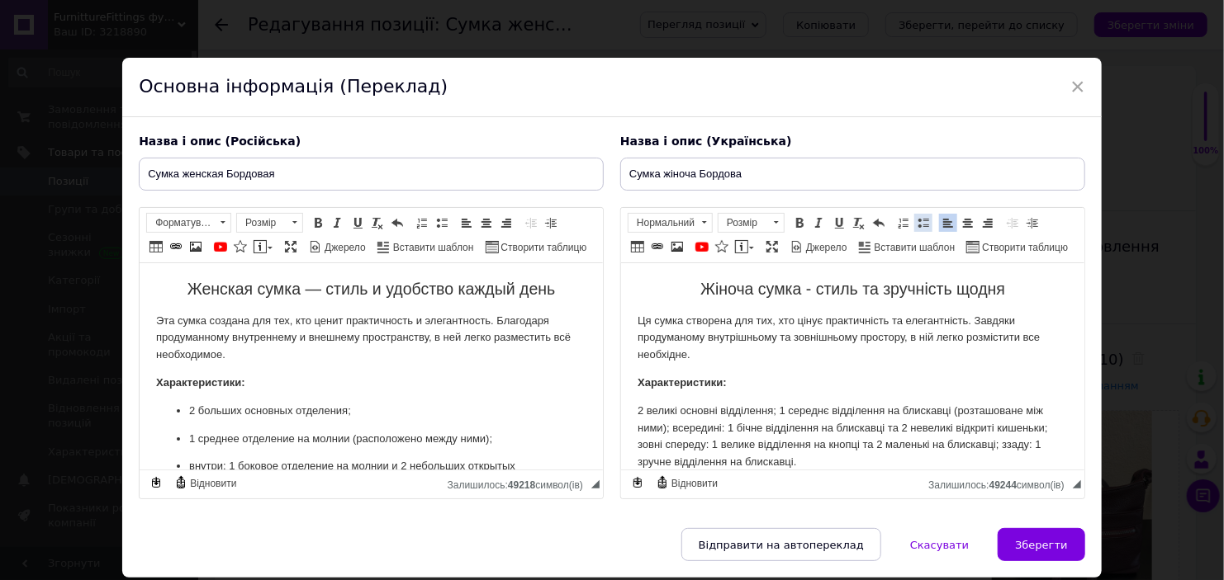
click at [919, 225] on span at bounding box center [923, 222] width 13 height 13
click at [813, 415] on li "2 великі основні відділення; 1 середнє відділення на блискавці (розташоване між…" at bounding box center [852, 437] width 364 height 69
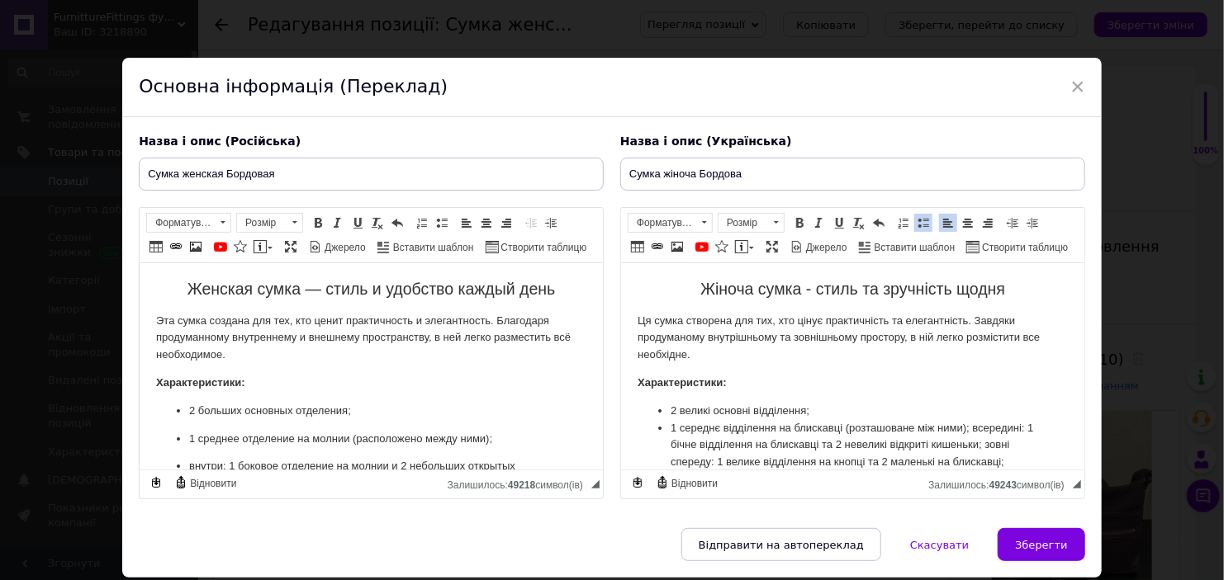
click at [670, 448] on li "1 середнє відділення на блискавці (розташоване між ними); всередині: 1 бічне ві…" at bounding box center [852, 454] width 364 height 69
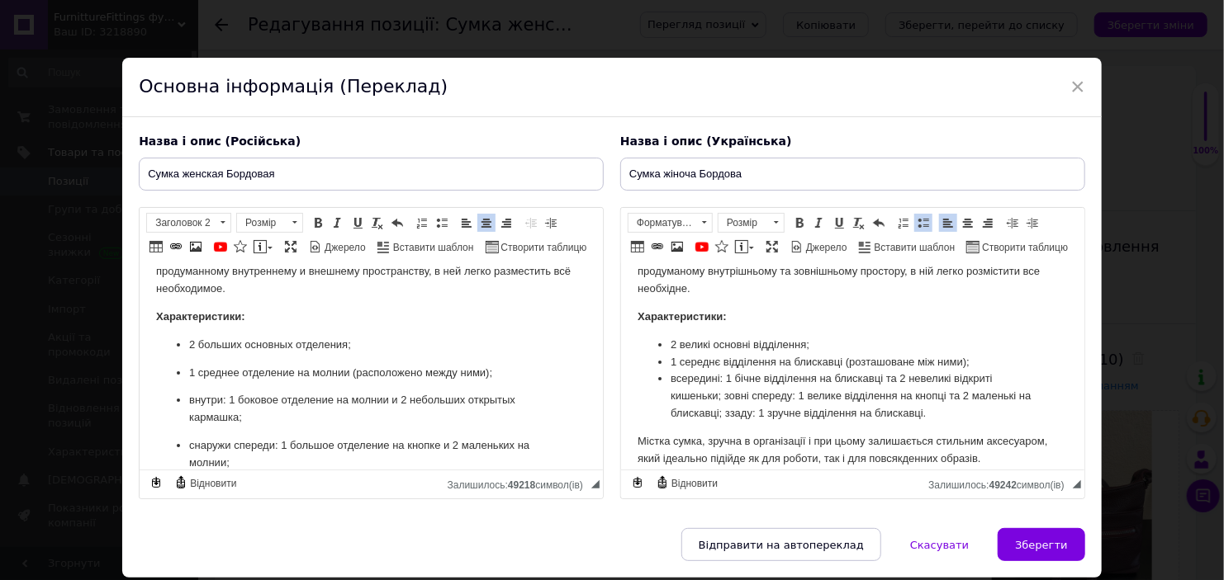
scroll to position [99, 0]
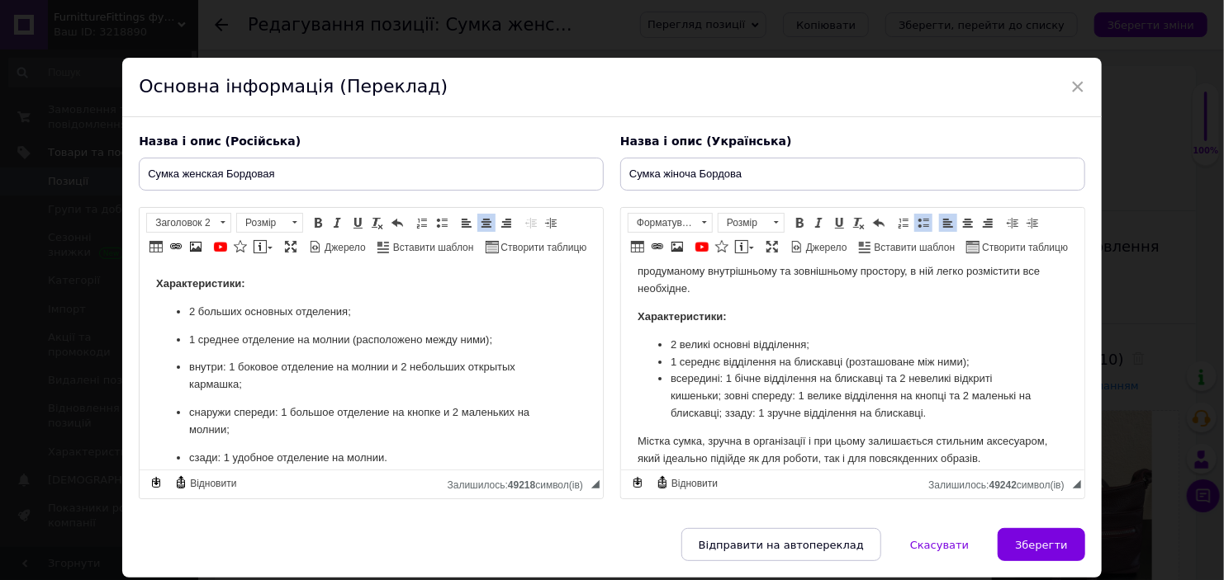
click at [723, 380] on li "всередині: 1 бічне відділення на блискавці та 2 невеликі відкриті кишеньки; зов…" at bounding box center [852, 396] width 364 height 51
click at [723, 399] on li "всередині: 1 бічне відділення на блискавці та 2 невеликі відкриті кишеньки; зов…" at bounding box center [852, 396] width 364 height 51
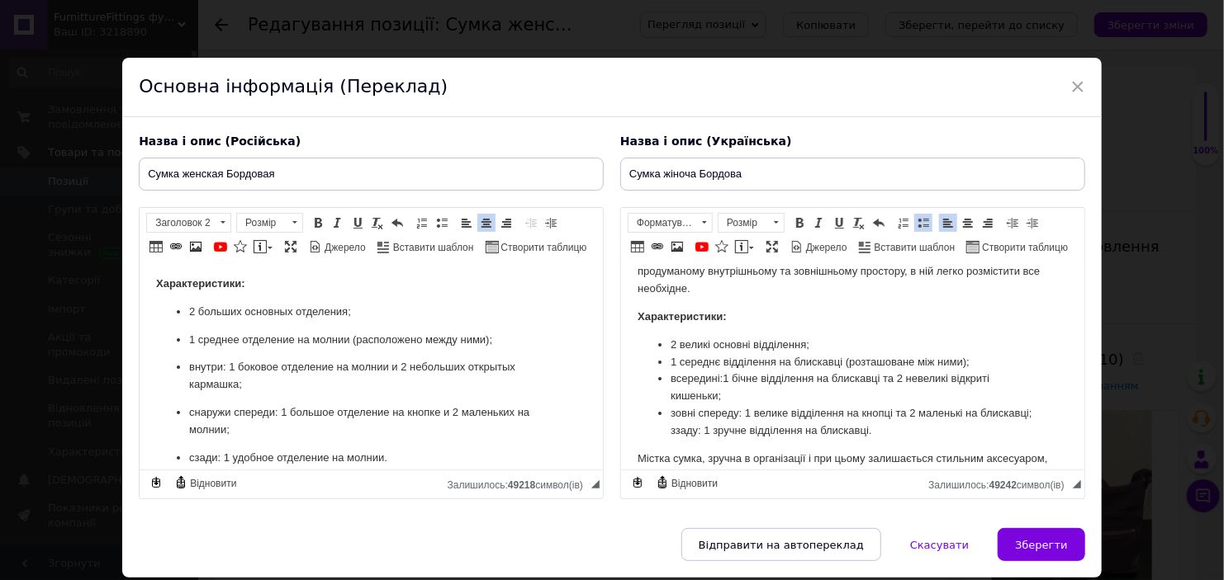
click at [724, 438] on li "зовні спереду: 1 велике відділення на кнопці та 2 маленькі на блискавці; ззаду:…" at bounding box center [852, 422] width 364 height 35
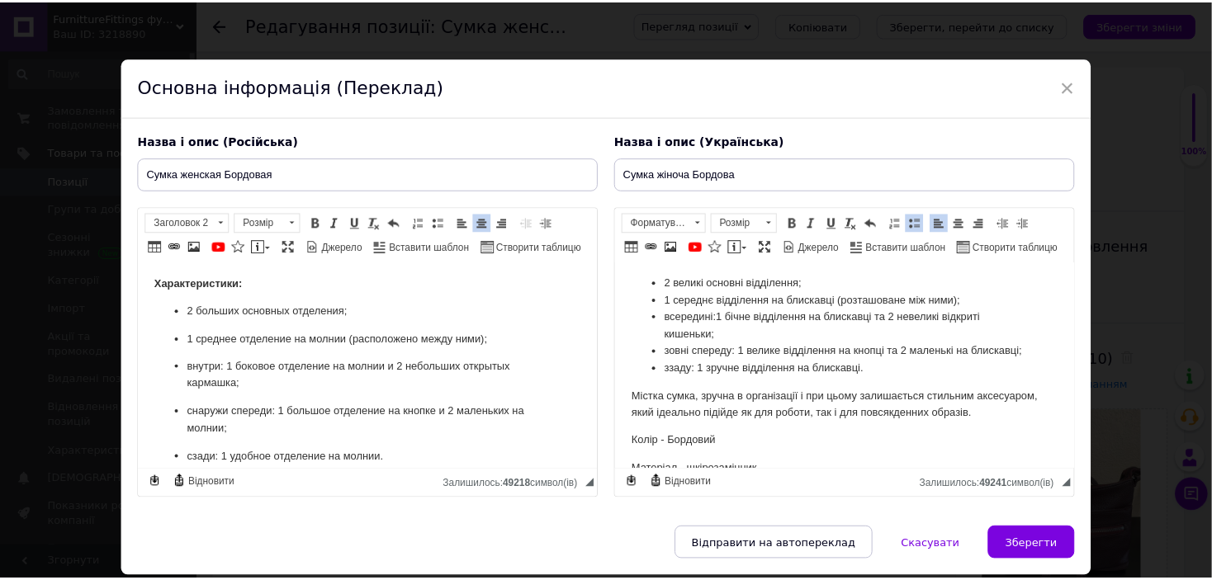
scroll to position [132, 0]
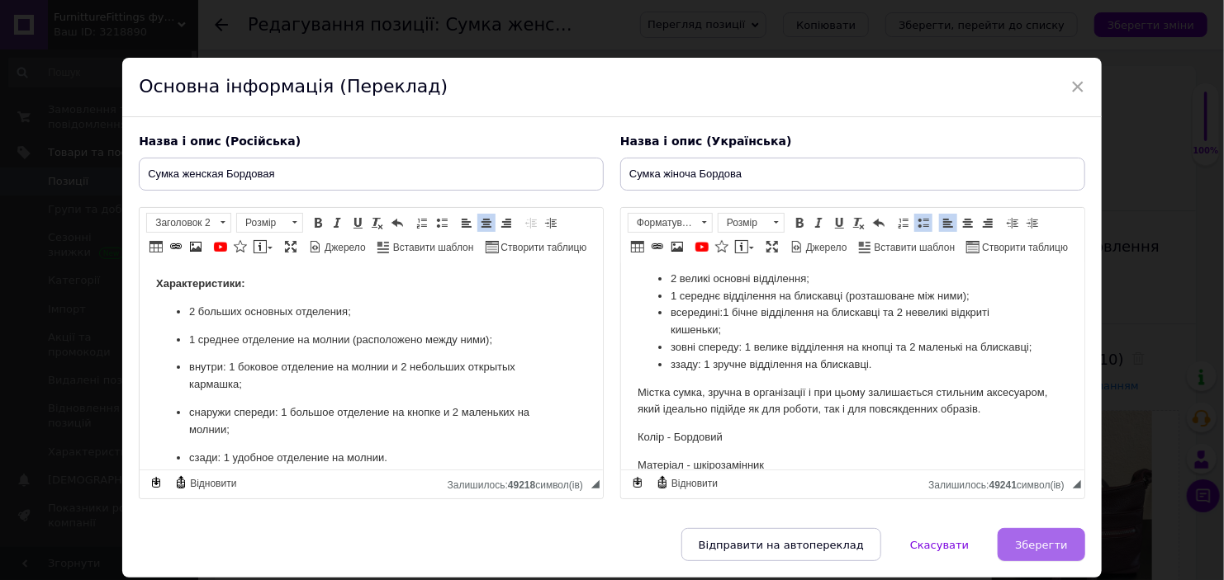
click at [1051, 545] on span "Зберегти" at bounding box center [1041, 545] width 52 height 12
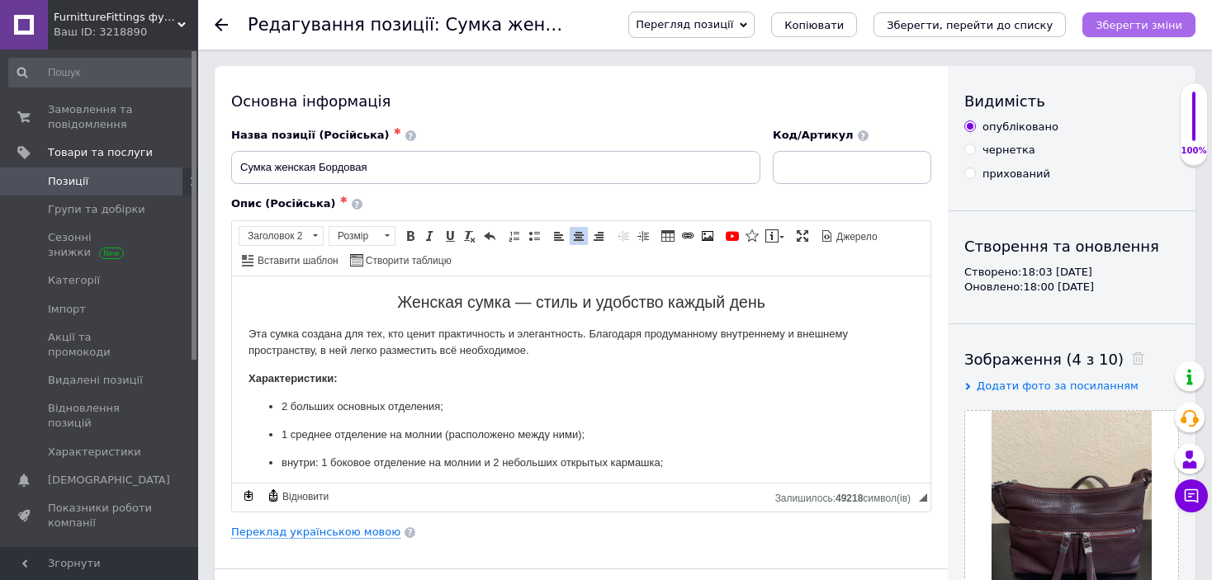
click at [1122, 31] on icon "Зберегти зміни" at bounding box center [1139, 25] width 87 height 12
click at [1129, 32] on button "Зберегти зміни" at bounding box center [1139, 24] width 113 height 25
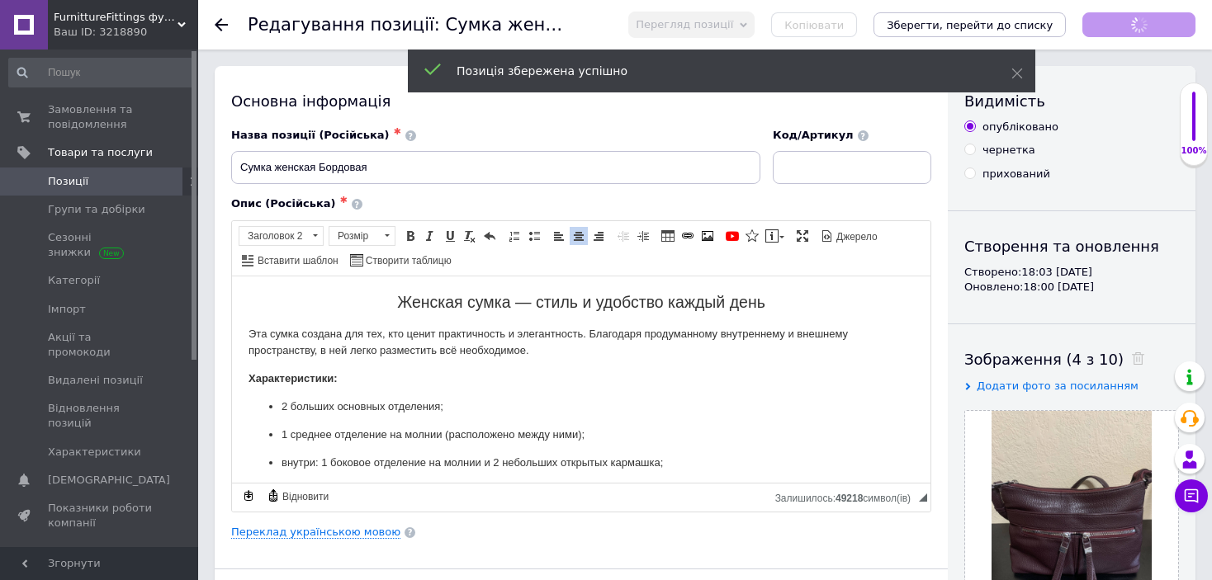
click at [130, 173] on link "Позиції" at bounding box center [101, 182] width 203 height 28
